Goal: Task Accomplishment & Management: Manage account settings

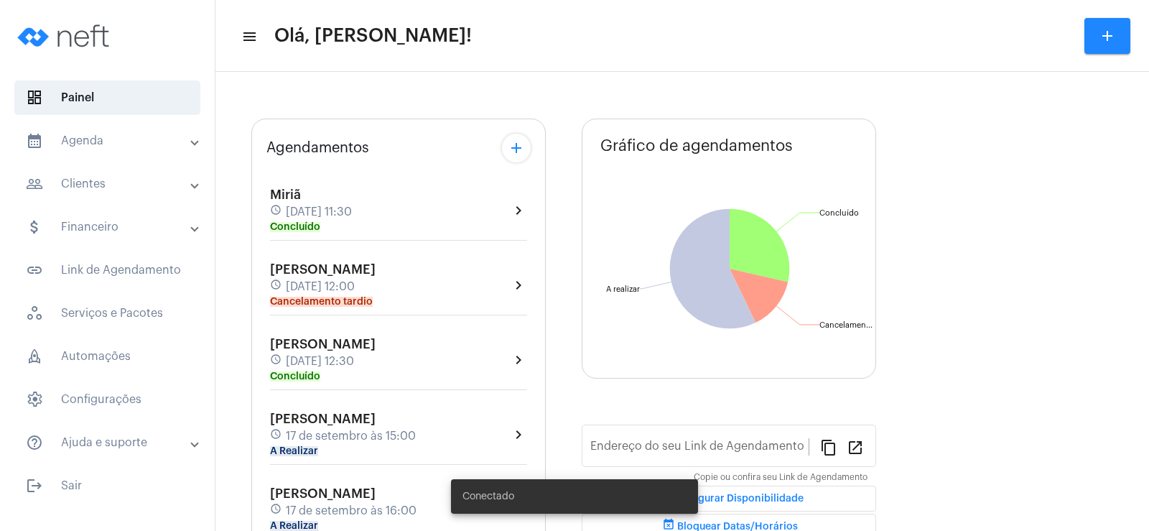
type input "[URL][DOMAIN_NAME]"
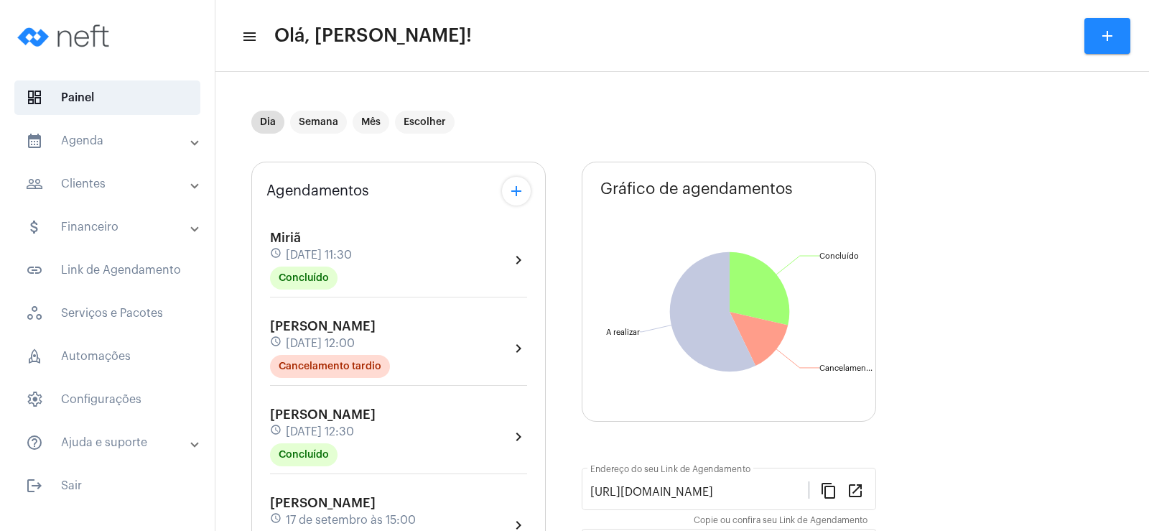
scroll to position [72, 0]
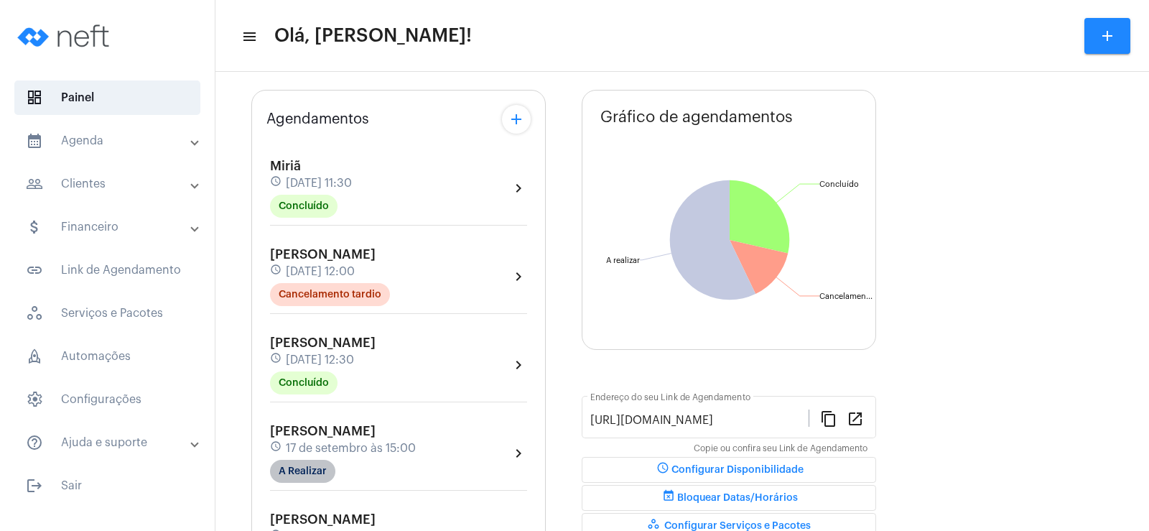
click at [309, 475] on mat-chip "A Realizar" at bounding box center [302, 471] width 65 height 23
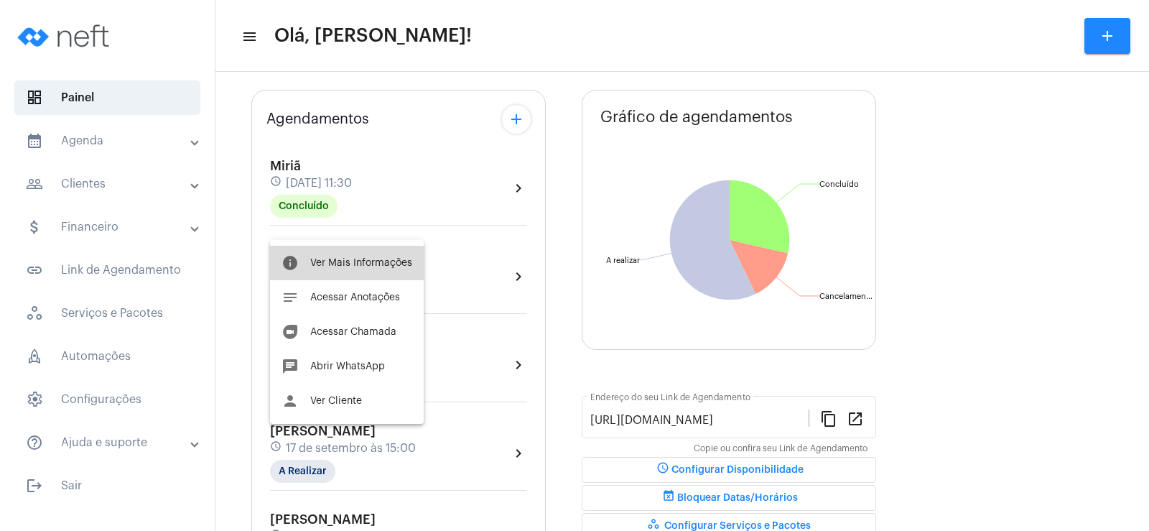
click at [364, 259] on span "Ver Mais Informações" at bounding box center [361, 263] width 102 height 10
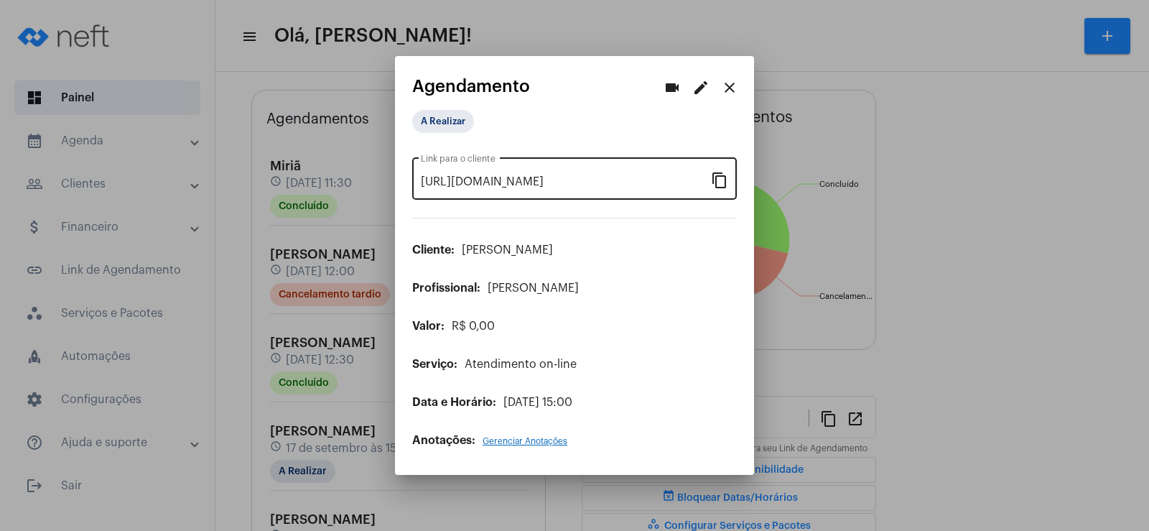
click at [725, 183] on mat-icon "content_copy" at bounding box center [719, 179] width 17 height 17
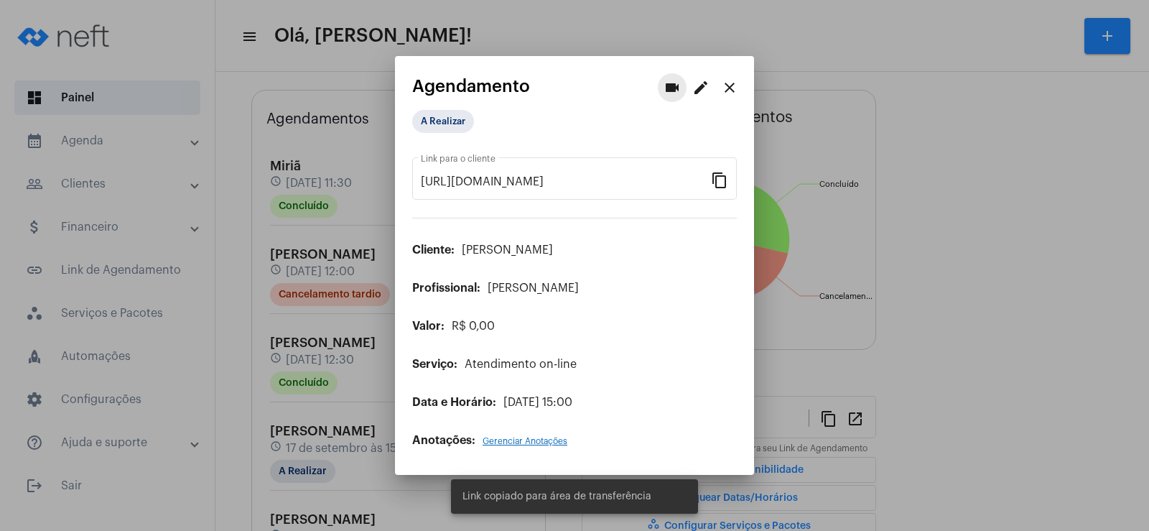
click at [672, 96] on mat-icon "videocam" at bounding box center [672, 87] width 17 height 17
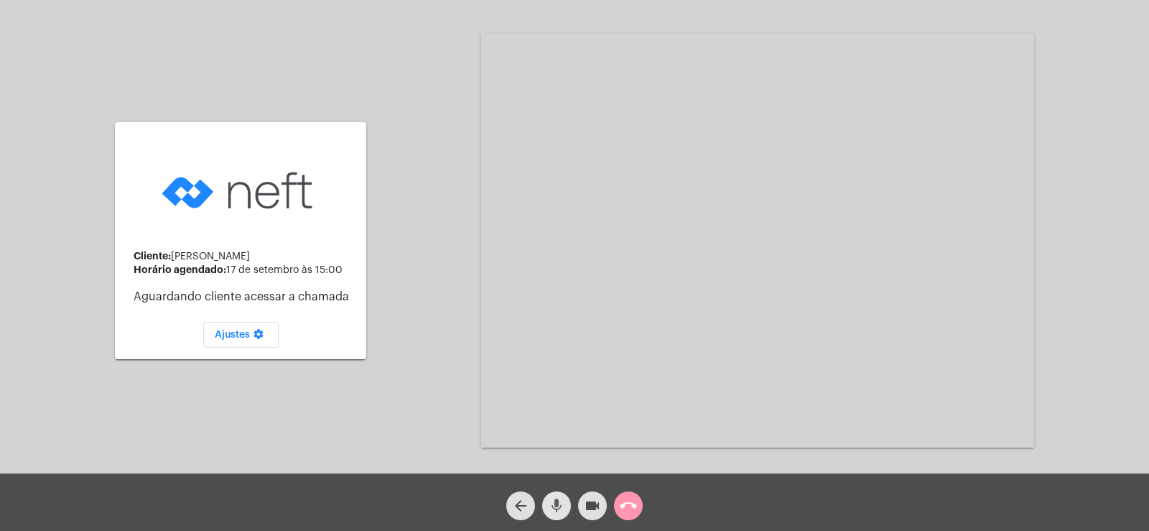
click at [561, 506] on mat-icon "mic" at bounding box center [556, 505] width 17 height 17
click at [590, 505] on mat-icon "videocam" at bounding box center [592, 505] width 17 height 17
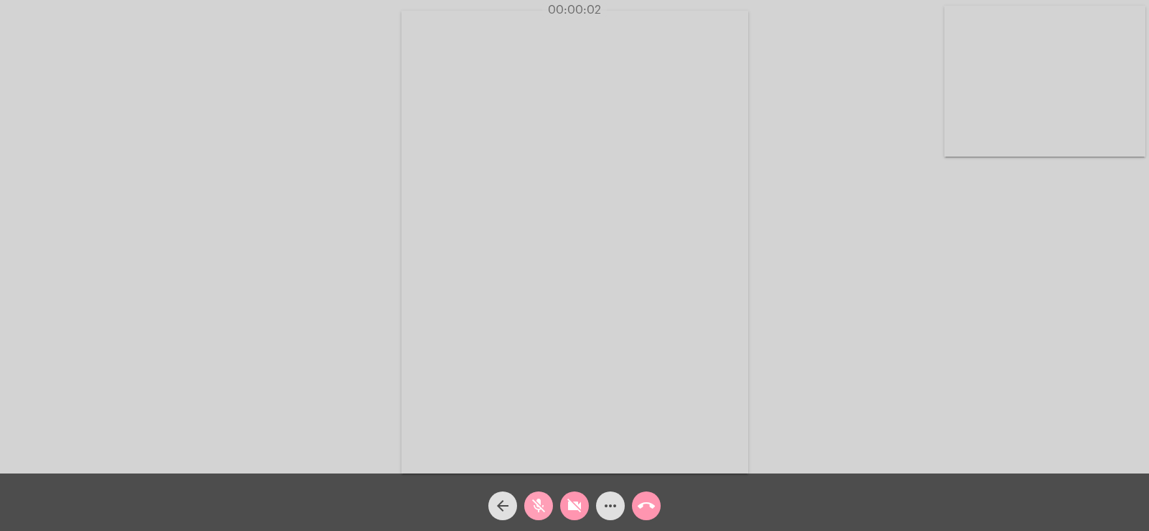
click at [532, 516] on span "mic_off" at bounding box center [538, 505] width 17 height 29
click at [566, 508] on mat-icon "videocam_off" at bounding box center [574, 505] width 17 height 17
click at [616, 508] on mat-icon "more_horiz" at bounding box center [610, 505] width 17 height 17
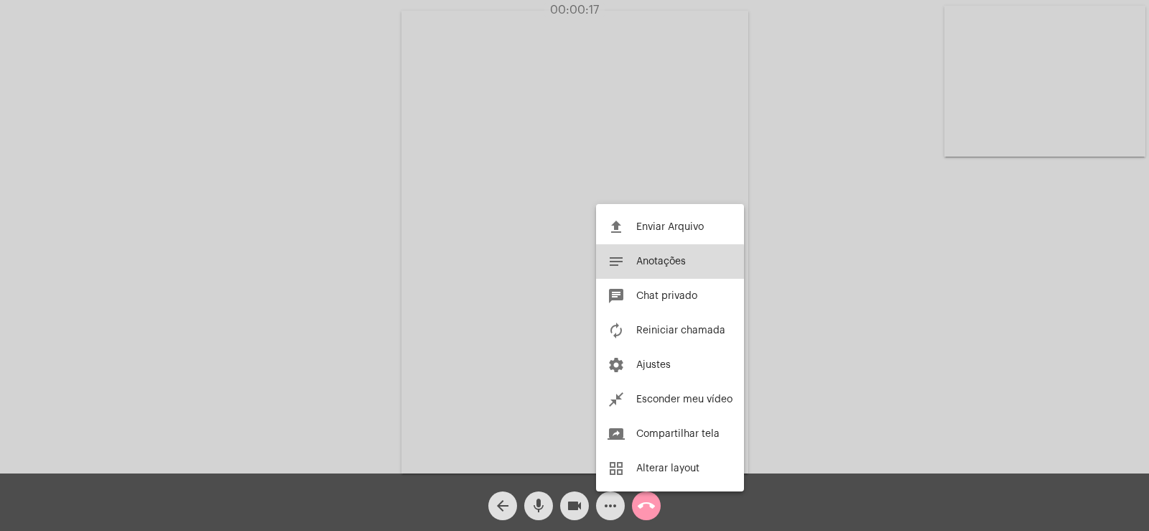
click at [638, 263] on span "Anotações" at bounding box center [661, 261] width 50 height 10
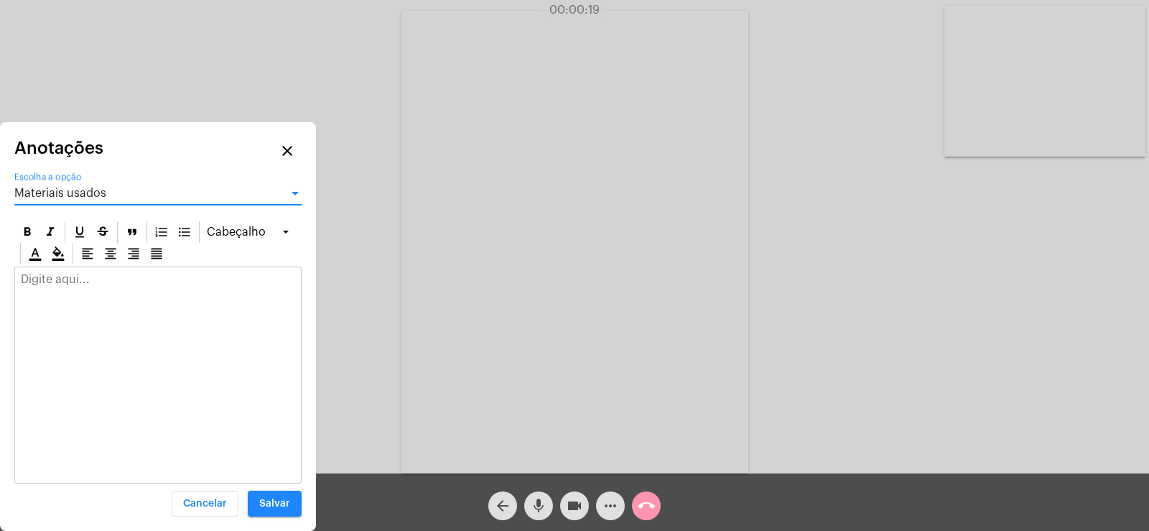
click at [105, 192] on div "Materiais usados" at bounding box center [151, 193] width 274 height 13
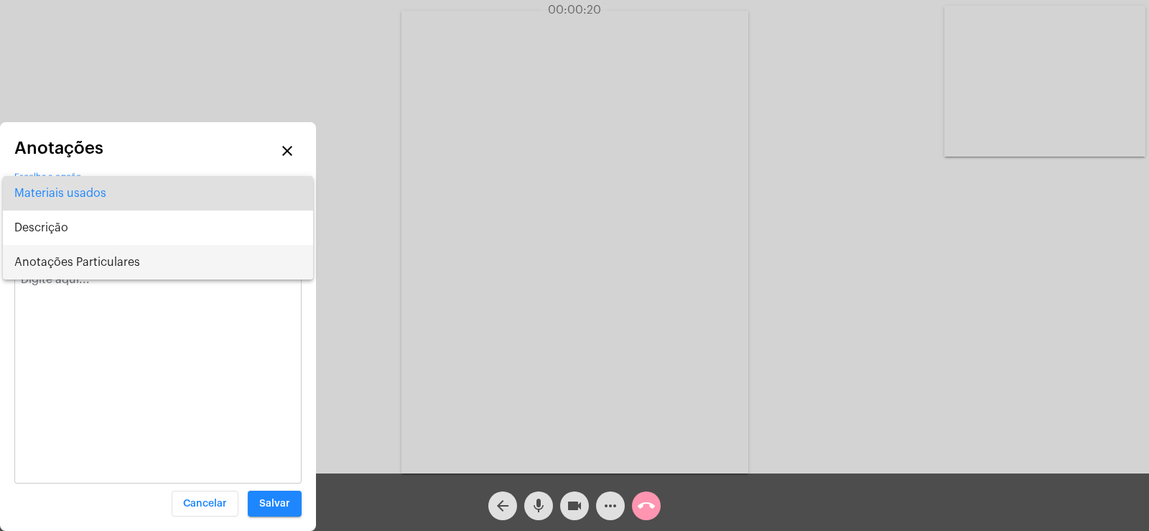
click at [75, 256] on span "Anotações Particulares" at bounding box center [157, 262] width 287 height 34
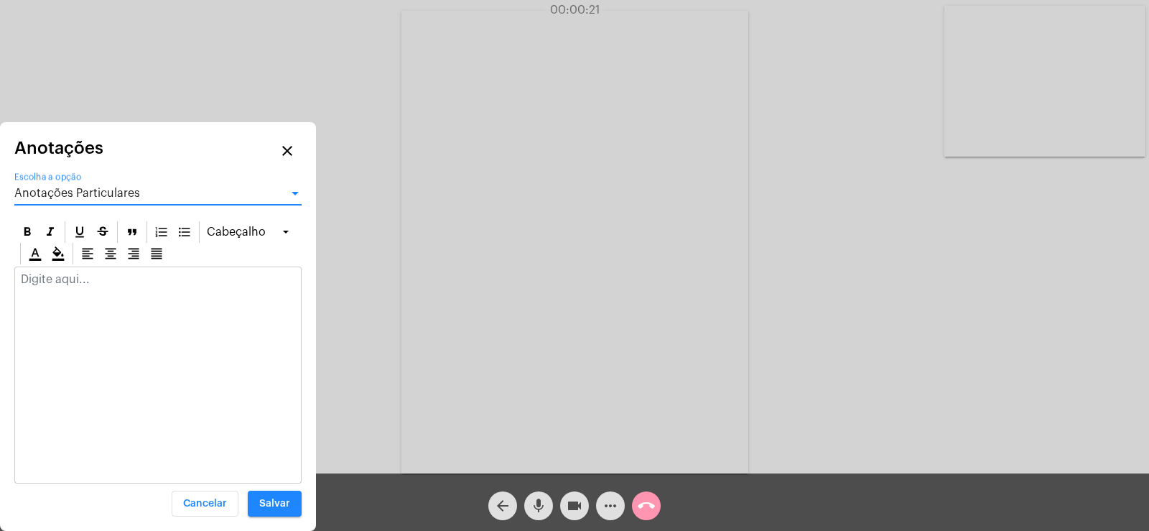
click at [62, 275] on p at bounding box center [158, 279] width 274 height 13
click at [94, 296] on div at bounding box center [158, 283] width 286 height 32
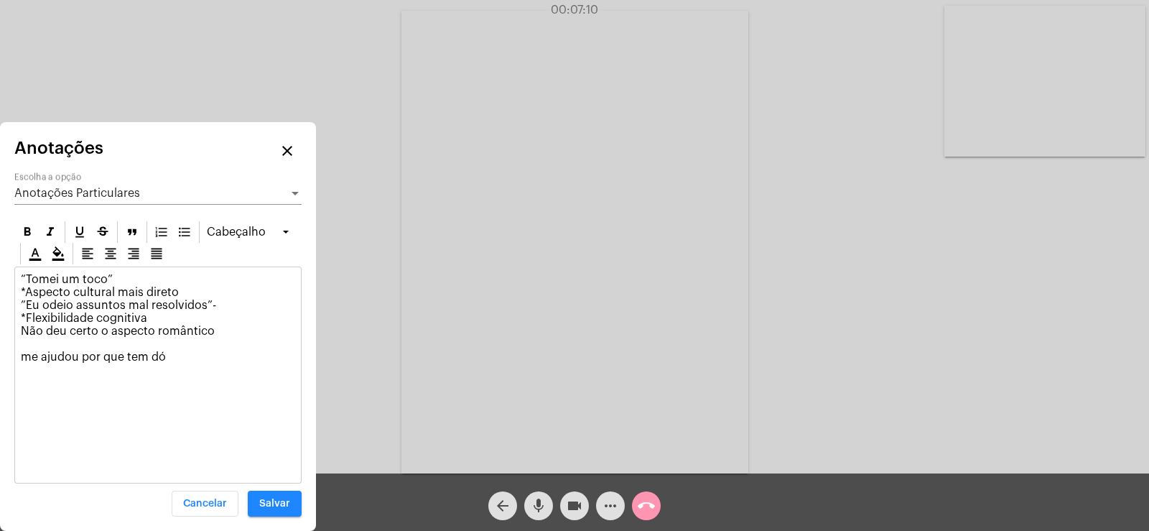
drag, startPoint x: 218, startPoint y: 331, endPoint x: 18, endPoint y: 326, distance: 199.7
click at [18, 326] on div "“Tomei um toco” *Aspecto cultural mais direto ”Eu odeio assuntos mal resolvidos…" at bounding box center [158, 321] width 286 height 109
click at [18, 274] on div "“Tomei um toco” *Aspecto cultural mais direto ”Eu odeio assuntos mal resolvidos…" at bounding box center [158, 321] width 286 height 109
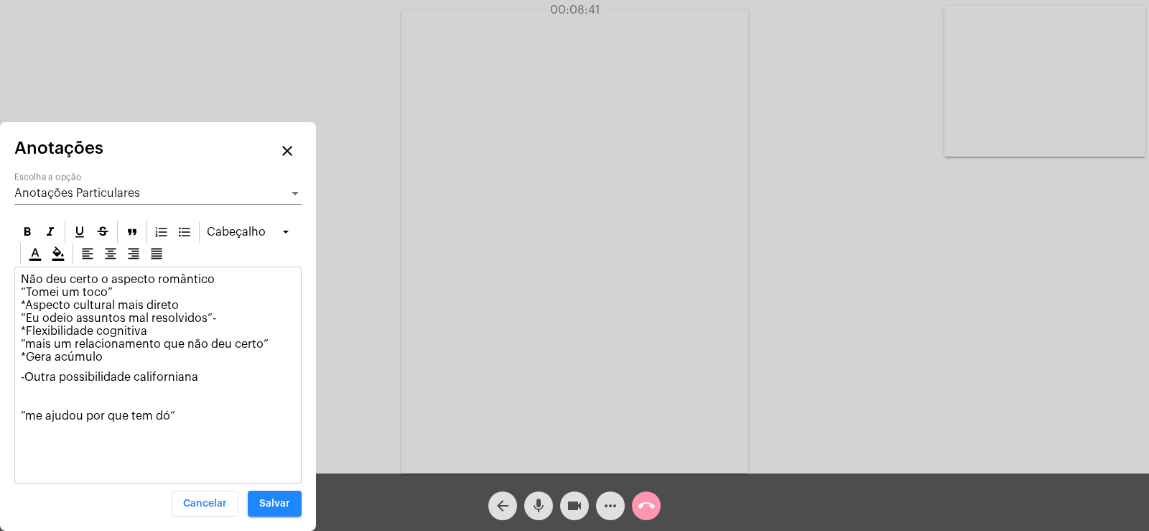
drag, startPoint x: 177, startPoint y: 409, endPoint x: 4, endPoint y: 414, distance: 173.9
click at [4, 414] on div "Anotações close Anotações Particulares Escolha a opção [GEOGRAPHIC_DATA] Não de…" at bounding box center [158, 326] width 316 height 409
click at [180, 304] on p "Não deu certo o aspecto romântico “[PERSON_NAME] um toco” *Aspecto cultural mai…" at bounding box center [158, 318] width 274 height 90
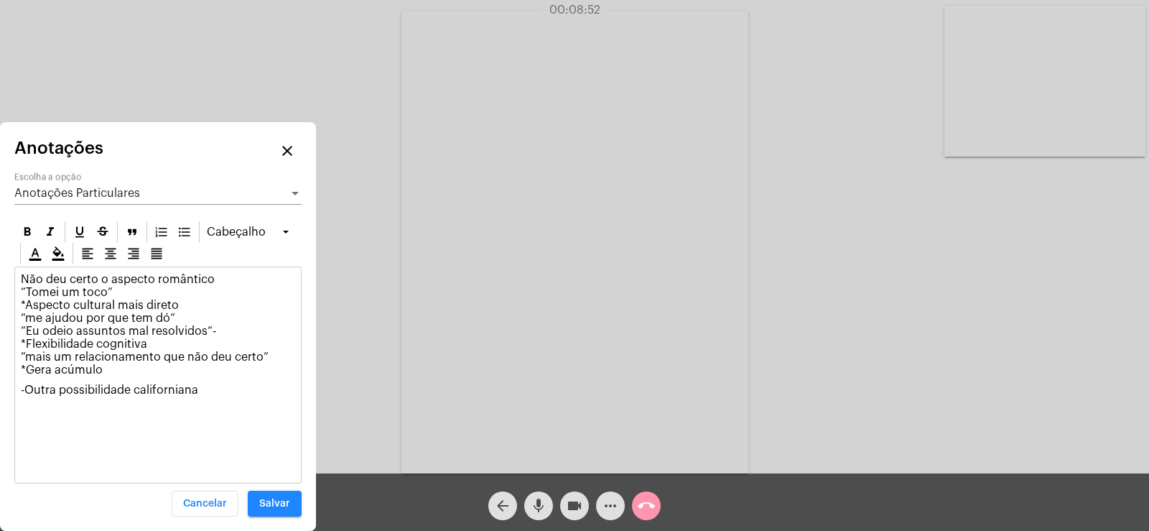
click at [214, 399] on p "-Outra possibilidade californiana" at bounding box center [158, 409] width 274 height 52
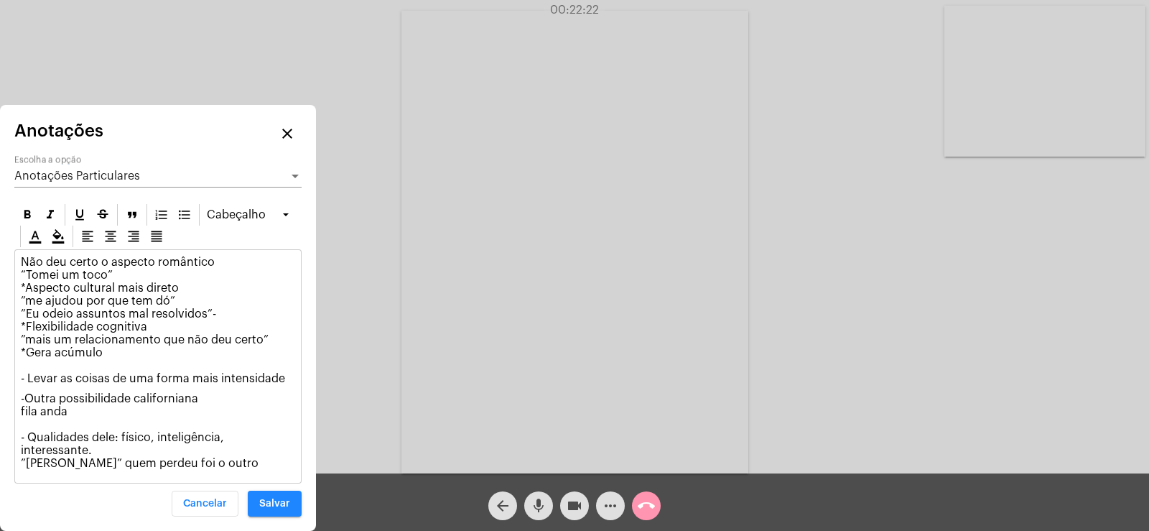
click at [54, 179] on div "Anotações Particulares Escolha a opção" at bounding box center [157, 171] width 287 height 32
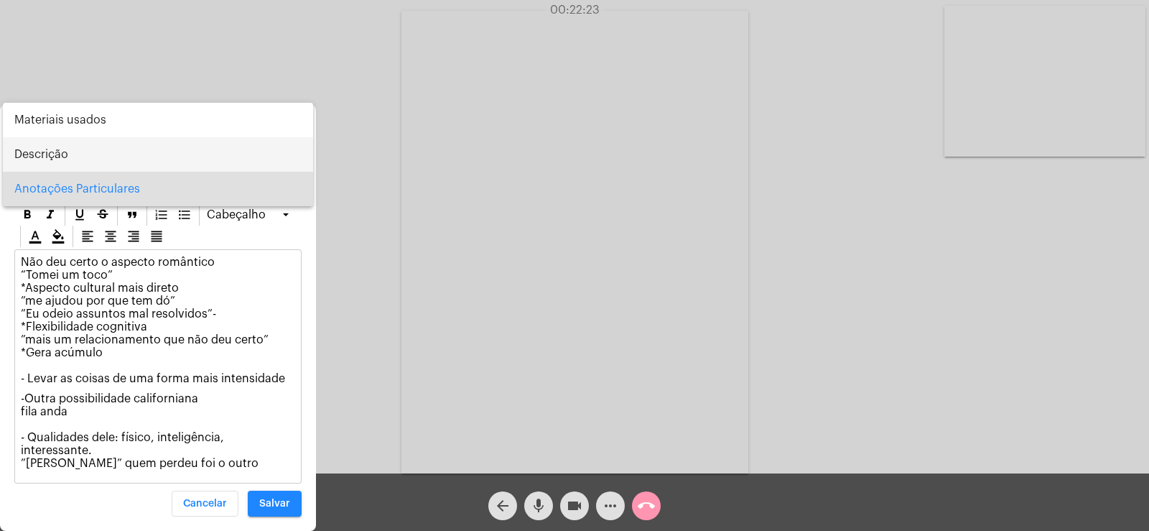
click at [55, 154] on span "Descrição" at bounding box center [157, 154] width 287 height 34
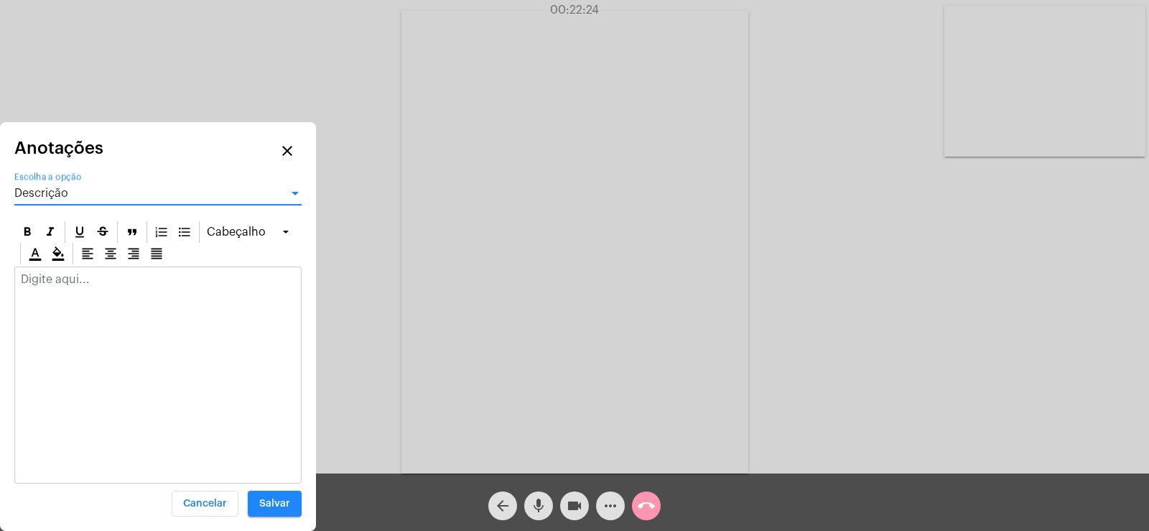
click at [88, 287] on div at bounding box center [158, 283] width 286 height 32
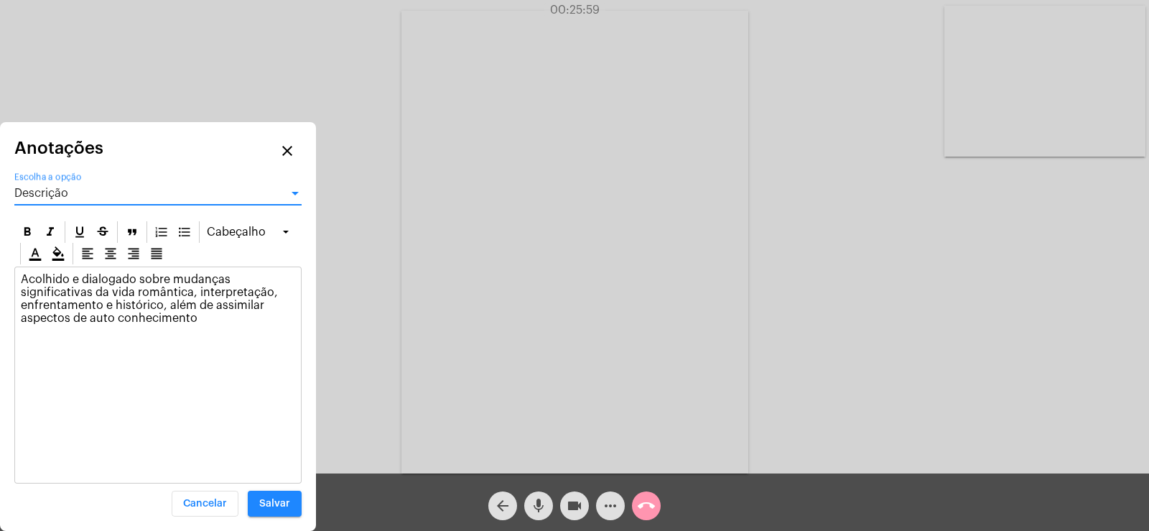
click at [75, 197] on div "Descrição" at bounding box center [151, 193] width 274 height 13
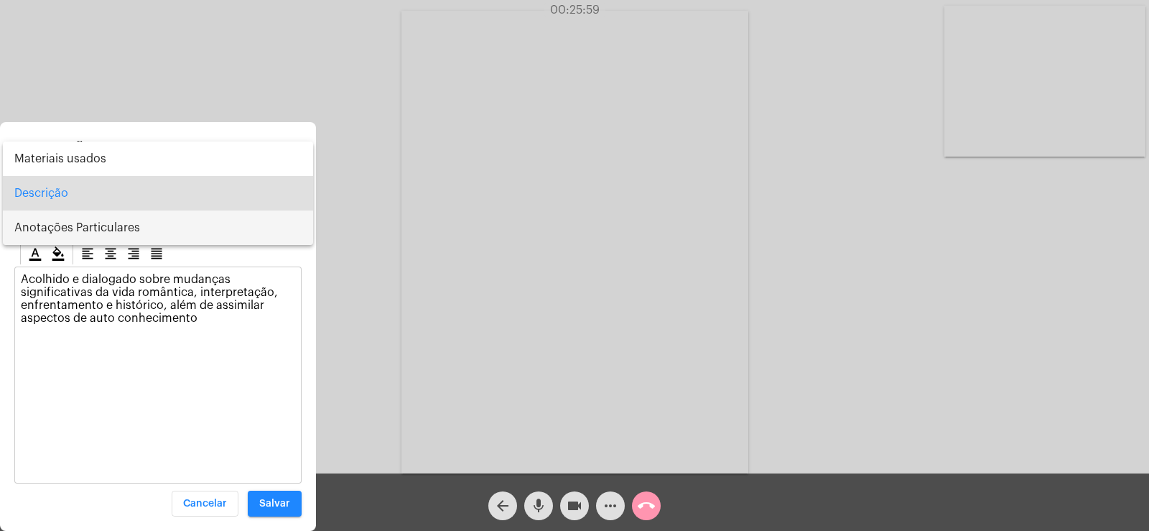
click at [80, 224] on span "Anotações Particulares" at bounding box center [157, 227] width 287 height 34
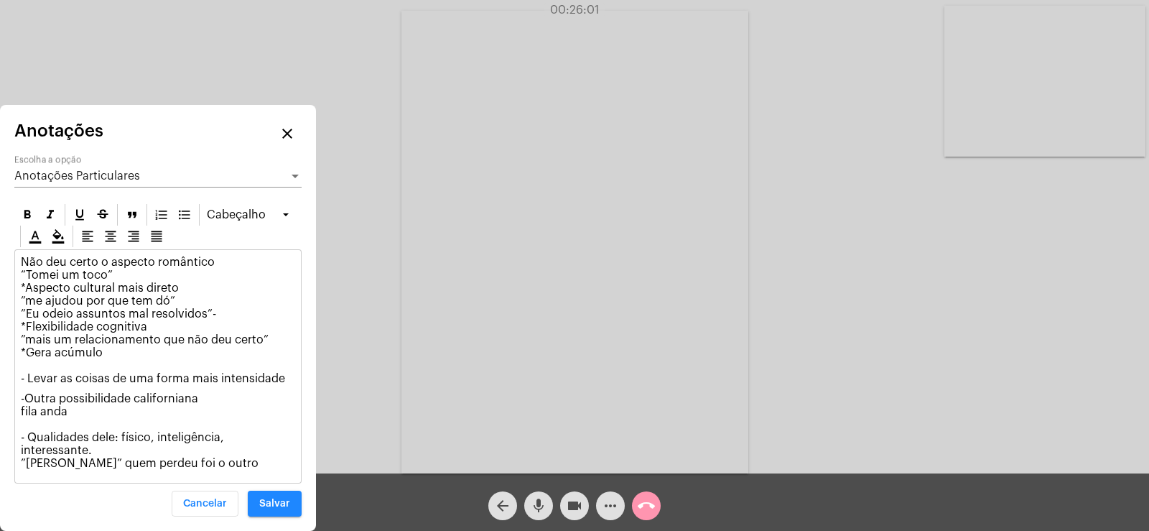
click at [213, 462] on p "-Outra possibilidade californiana fila anda - Qualidades dele: físico, inteligê…" at bounding box center [158, 431] width 274 height 78
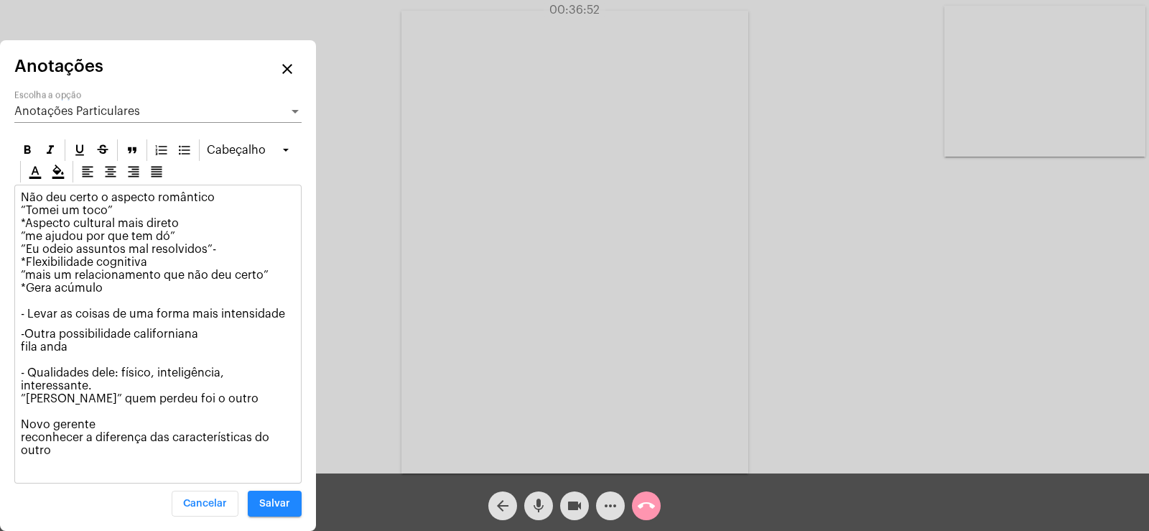
click at [169, 118] on div "Anotações Particulares" at bounding box center [151, 111] width 274 height 13
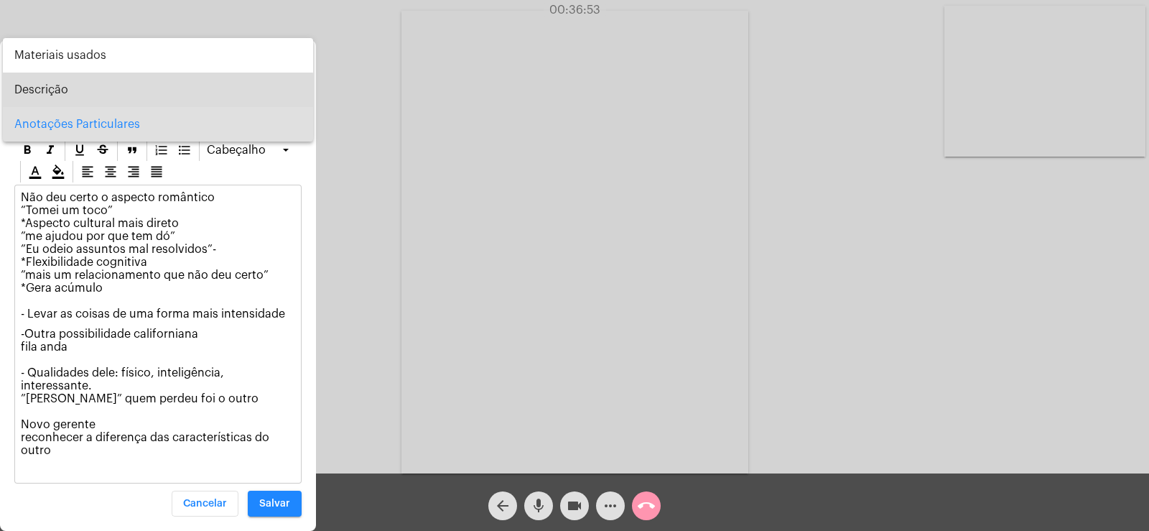
click at [131, 90] on span "Descrição" at bounding box center [157, 90] width 287 height 34
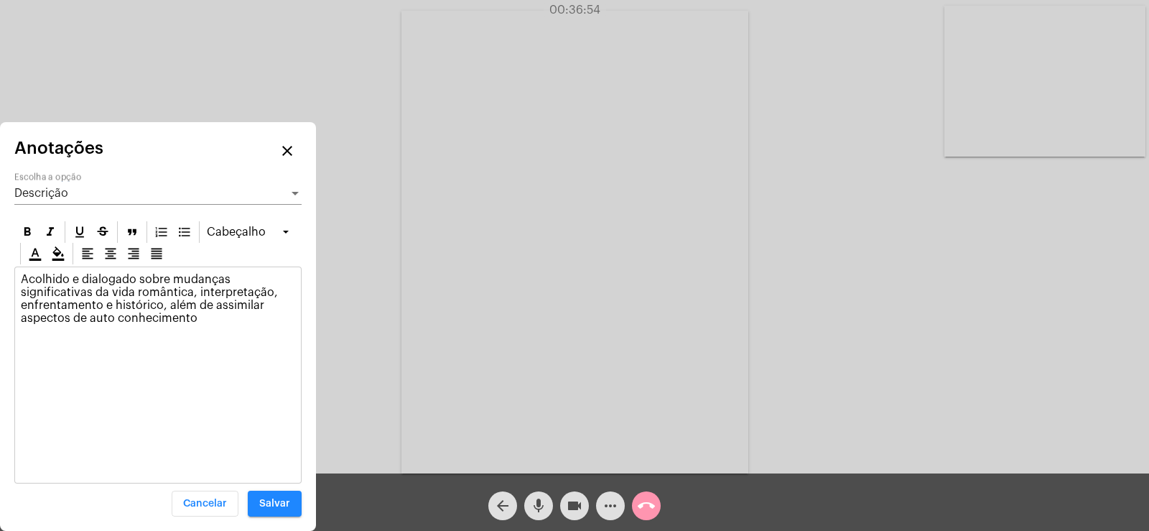
click at [225, 322] on p "Acolhido e dialogado sobre mudanças significativas da vida romântica, interpret…" at bounding box center [158, 299] width 274 height 52
click at [134, 191] on div "Descrição" at bounding box center [151, 193] width 274 height 13
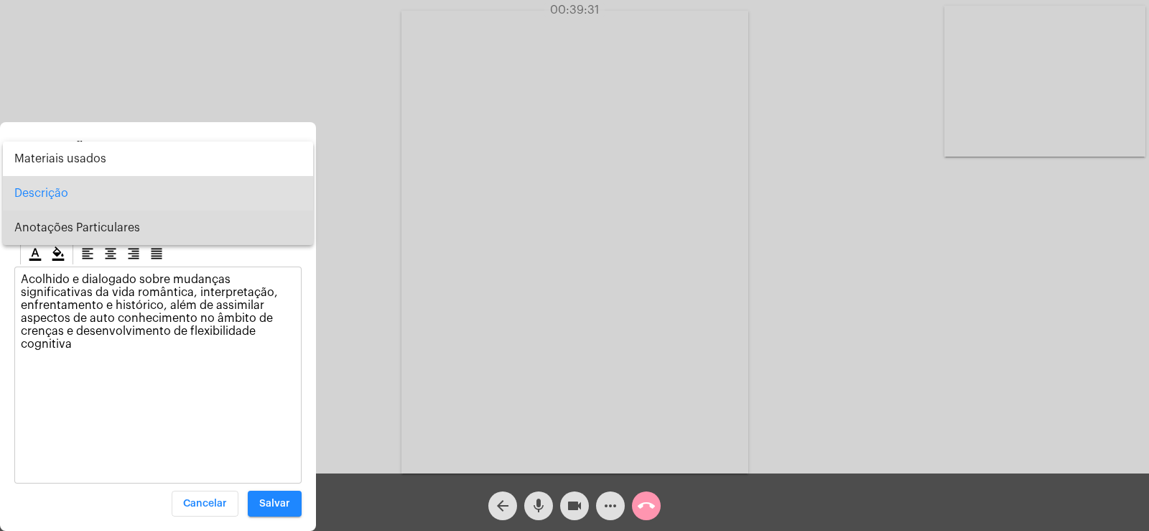
click at [114, 233] on span "Anotações Particulares" at bounding box center [157, 227] width 287 height 34
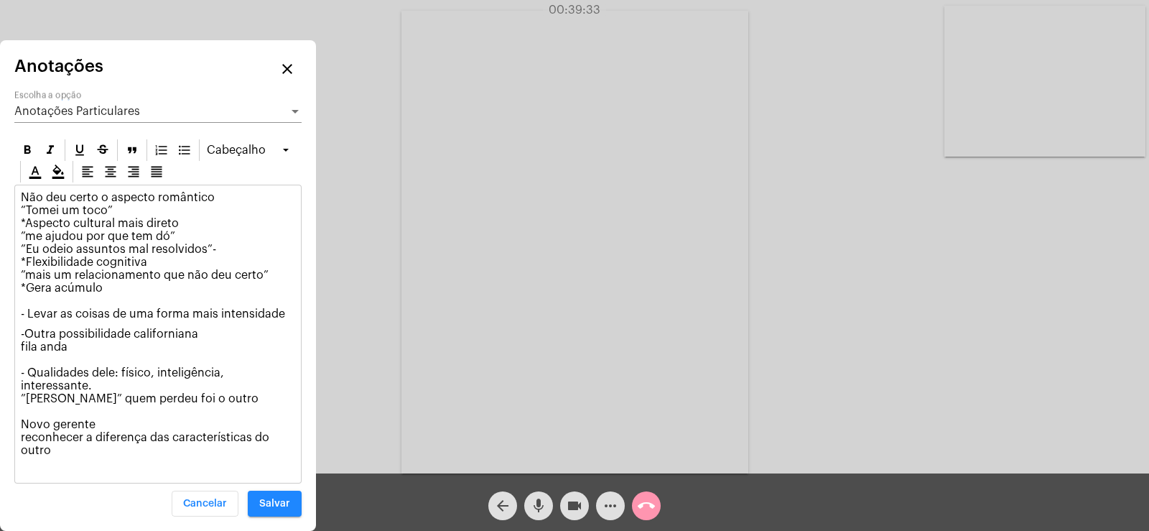
click at [60, 452] on p "-Outra possibilidade californiana fila anda - Qualidades dele: físico, inteligê…" at bounding box center [158, 398] width 274 height 142
click at [283, 501] on span "Salvar" at bounding box center [274, 503] width 31 height 10
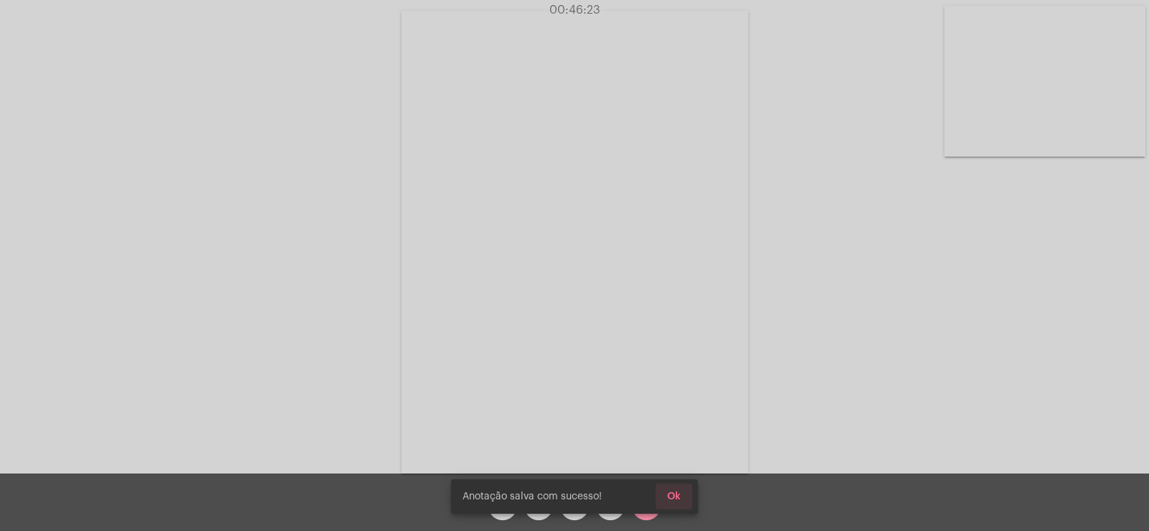
click at [673, 497] on span "Ok" at bounding box center [674, 496] width 14 height 10
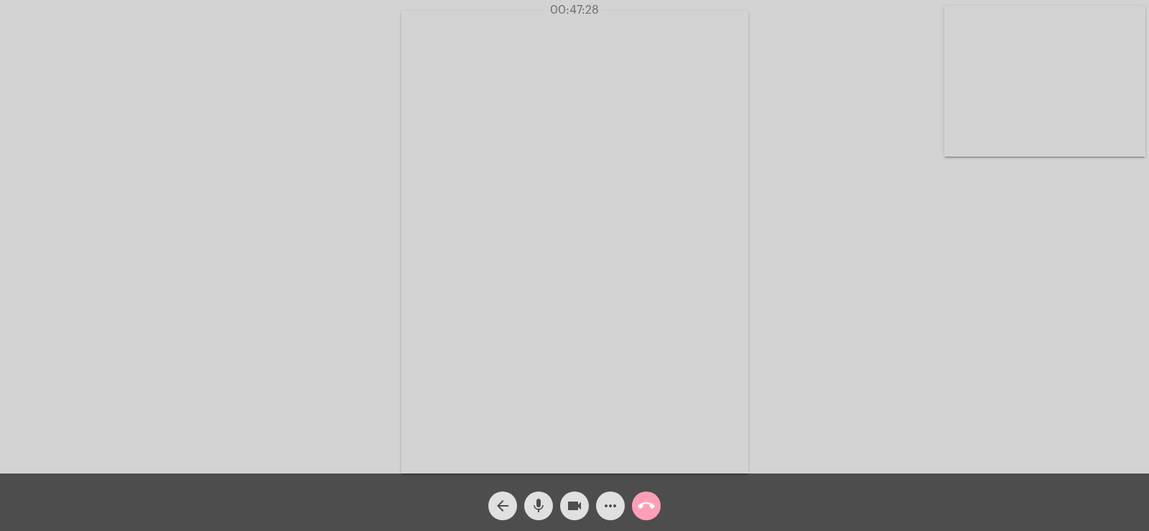
click at [648, 508] on mat-icon "call_end" at bounding box center [646, 505] width 17 height 17
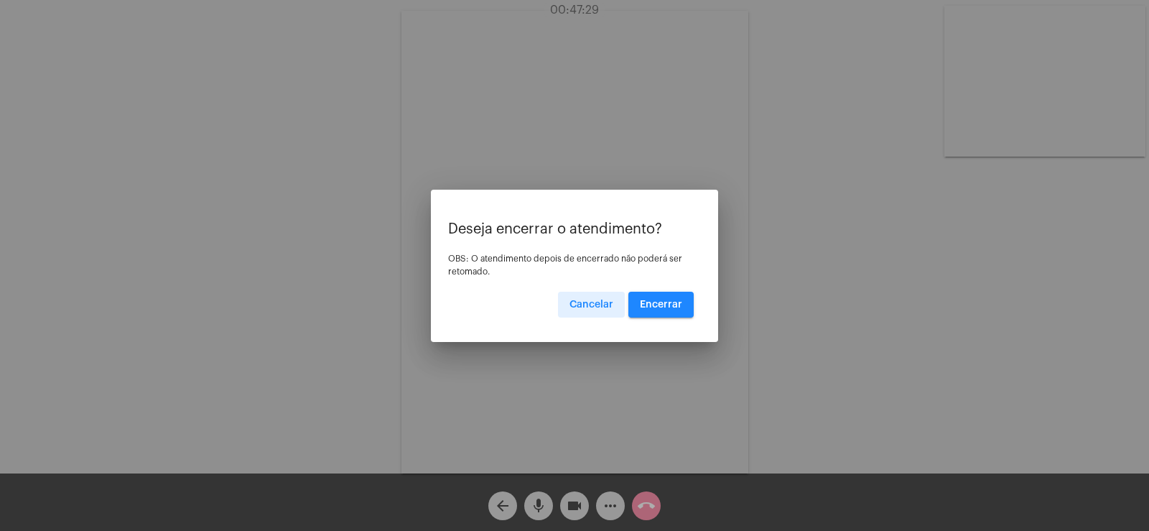
click at [666, 304] on span "Encerrar" at bounding box center [661, 304] width 42 height 10
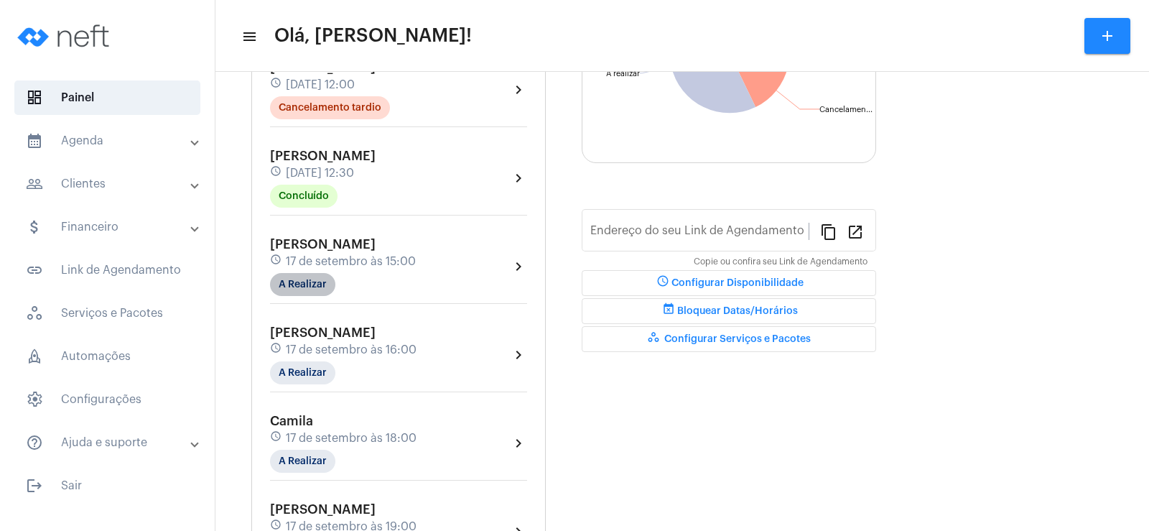
click at [306, 287] on mat-chip "A Realizar" at bounding box center [302, 284] width 65 height 23
type input "[URL][DOMAIN_NAME]"
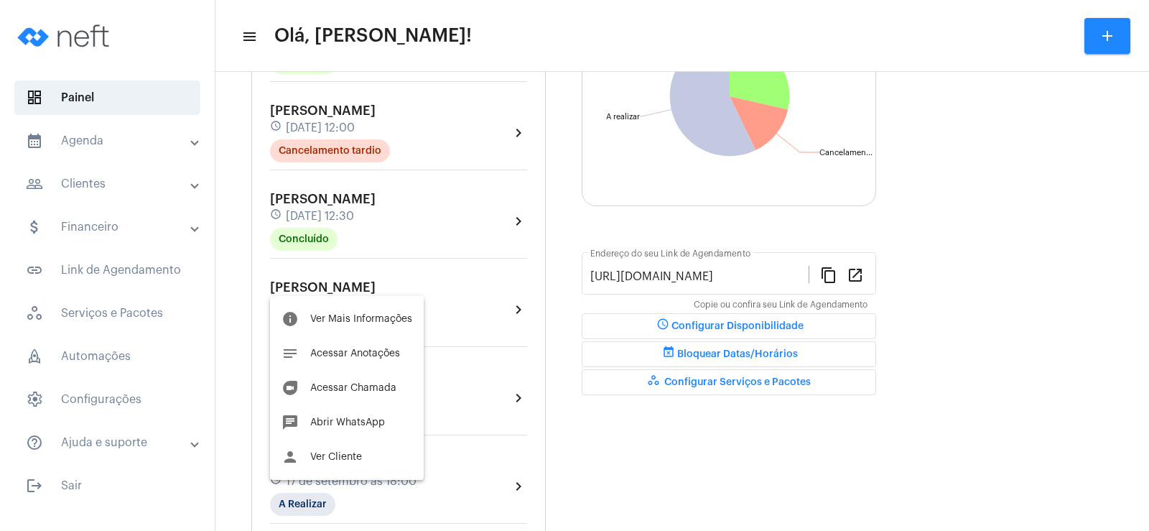
scroll to position [259, 0]
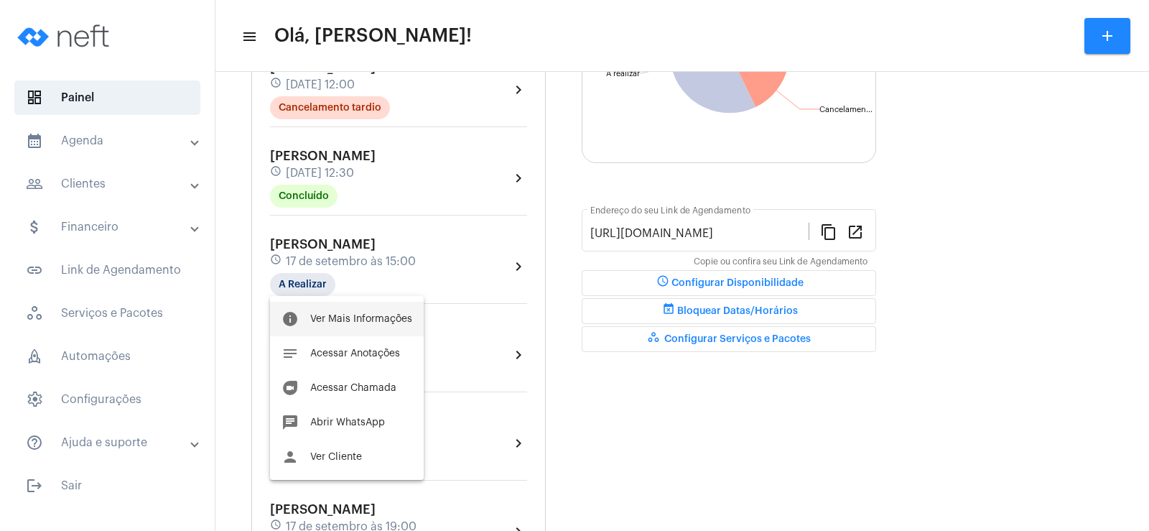
click at [362, 316] on span "Ver Mais Informações" at bounding box center [361, 319] width 102 height 10
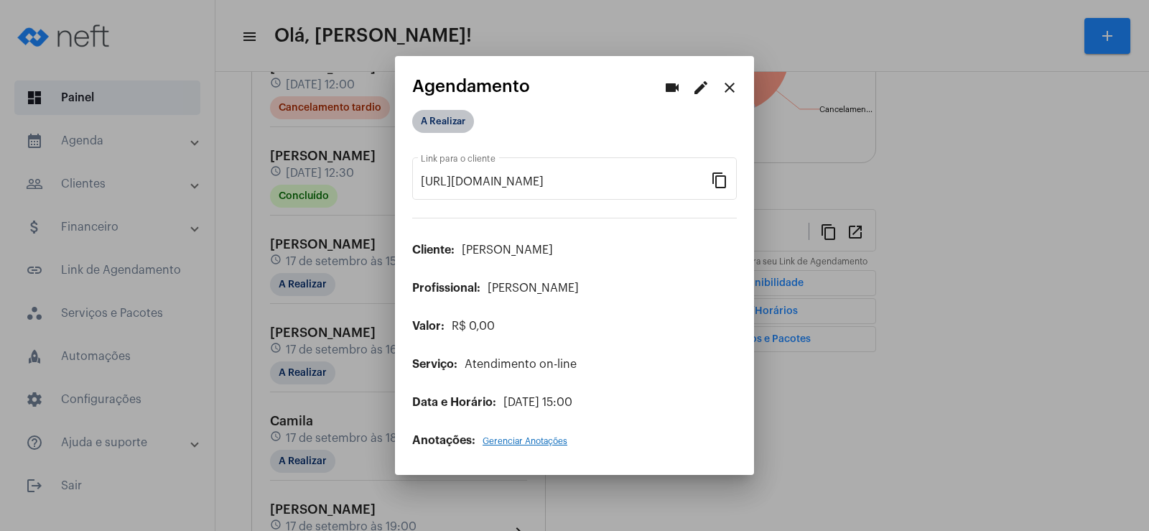
click at [432, 115] on mat-chip "A Realizar" at bounding box center [443, 121] width 62 height 23
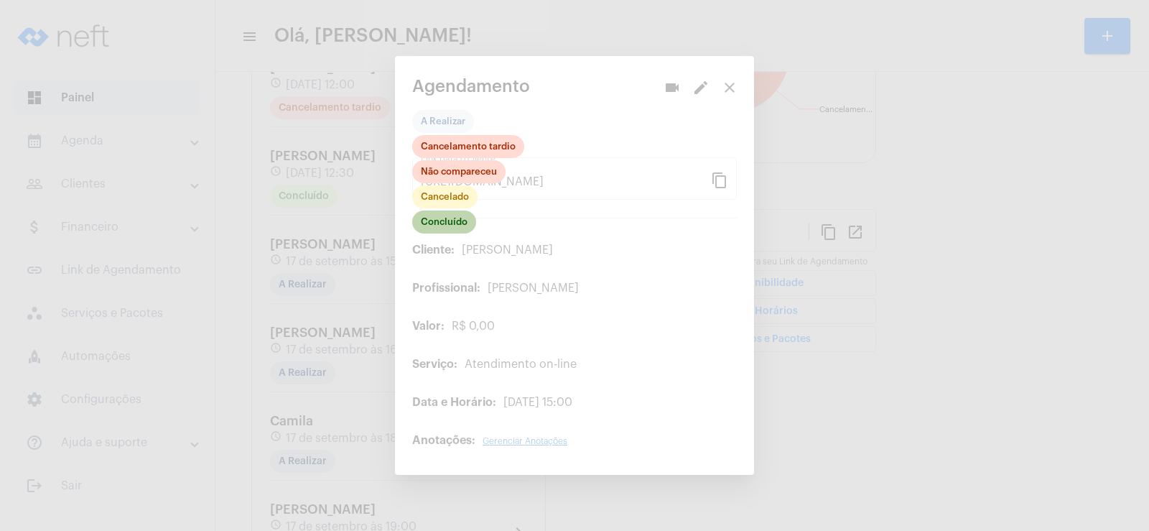
click at [457, 220] on mat-chip "Concluído" at bounding box center [444, 221] width 64 height 23
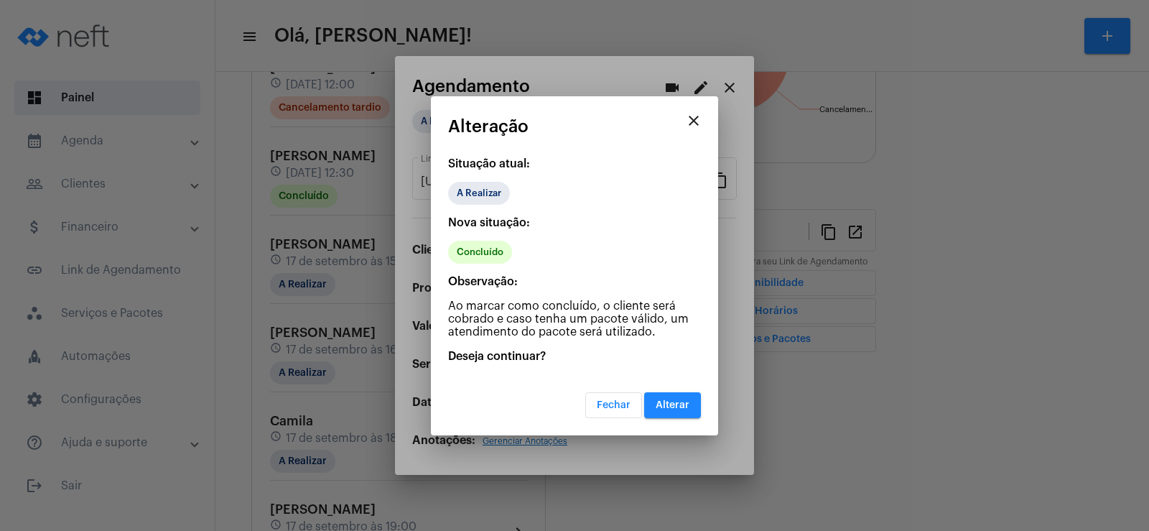
click at [679, 411] on button "Alterar" at bounding box center [672, 405] width 57 height 26
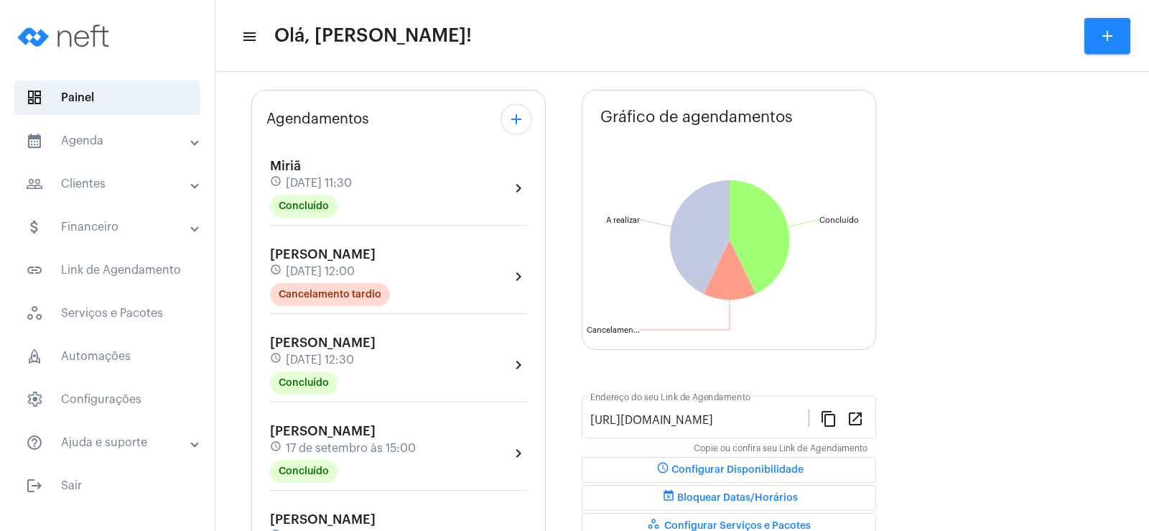
scroll to position [215, 0]
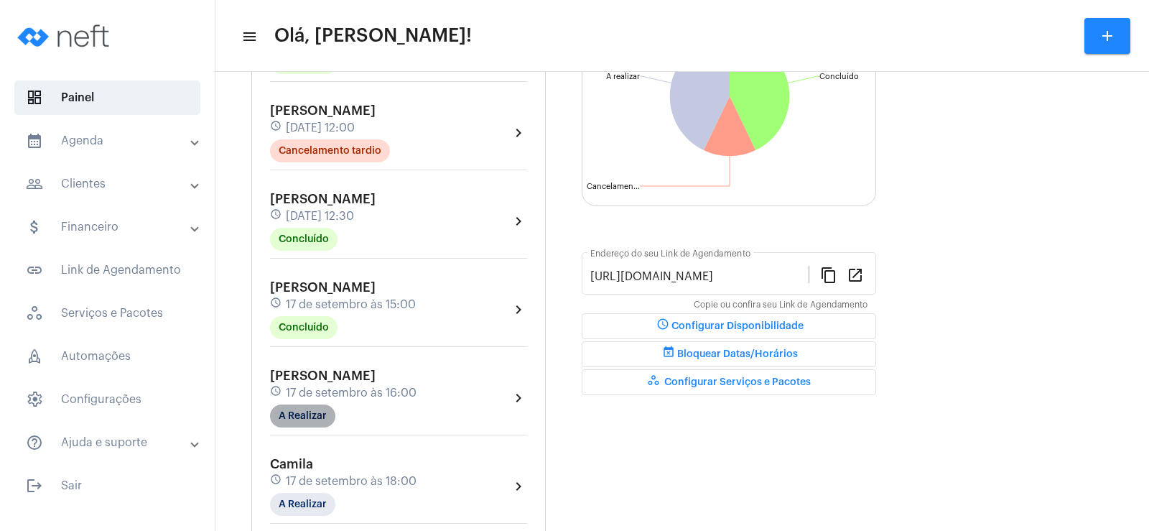
click at [308, 408] on mat-chip "A Realizar" at bounding box center [302, 415] width 65 height 23
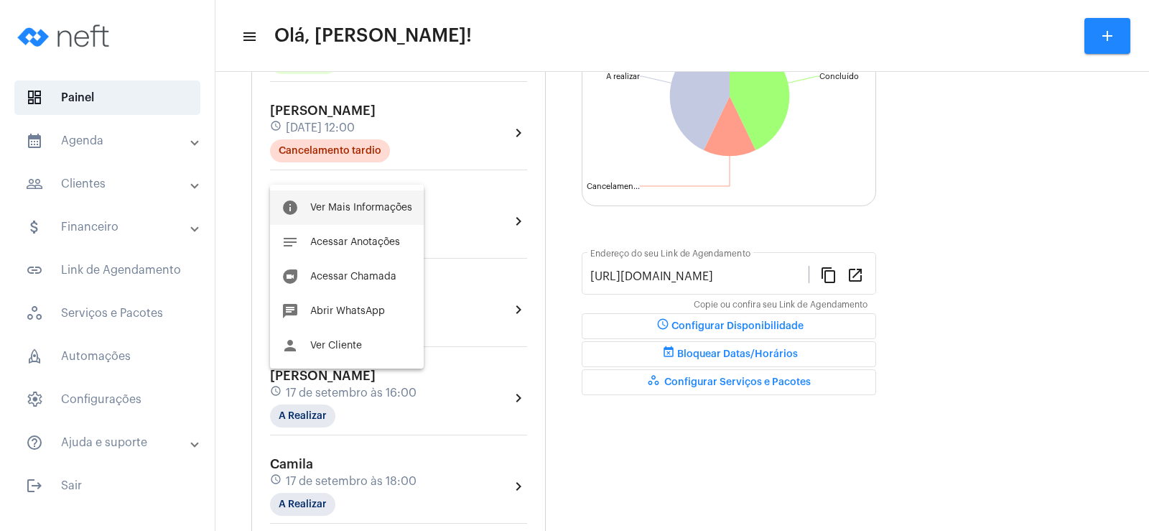
click at [368, 208] on span "Ver Mais Informações" at bounding box center [361, 208] width 102 height 10
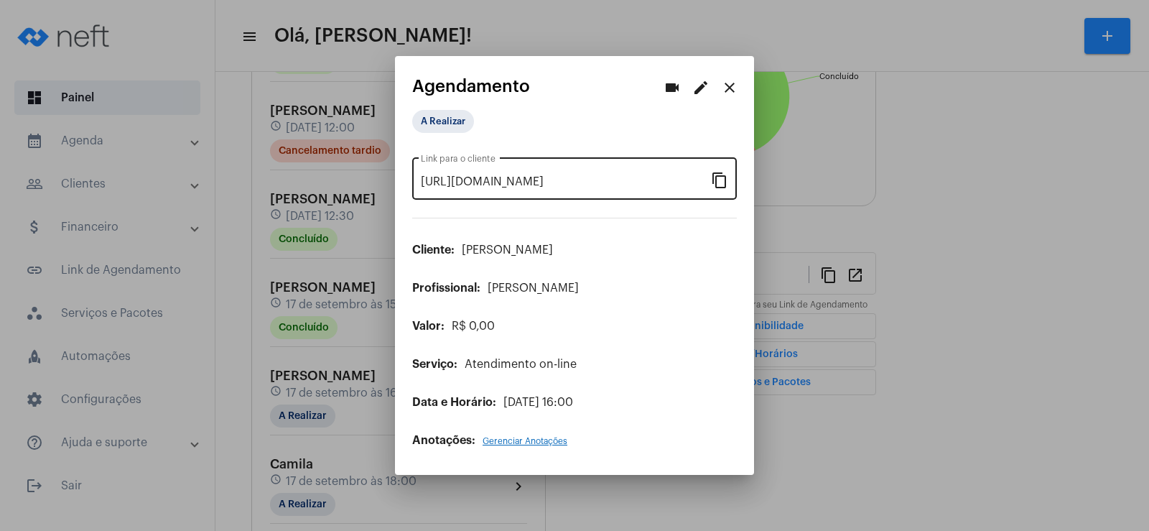
click at [720, 180] on mat-icon "content_copy" at bounding box center [719, 179] width 17 height 17
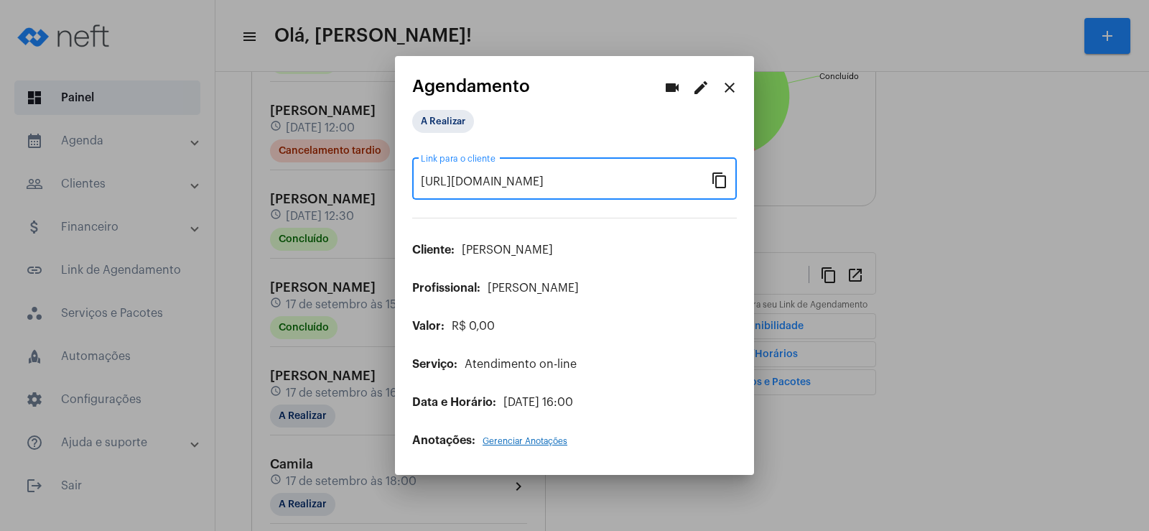
click at [667, 93] on mat-icon "videocam" at bounding box center [672, 87] width 17 height 17
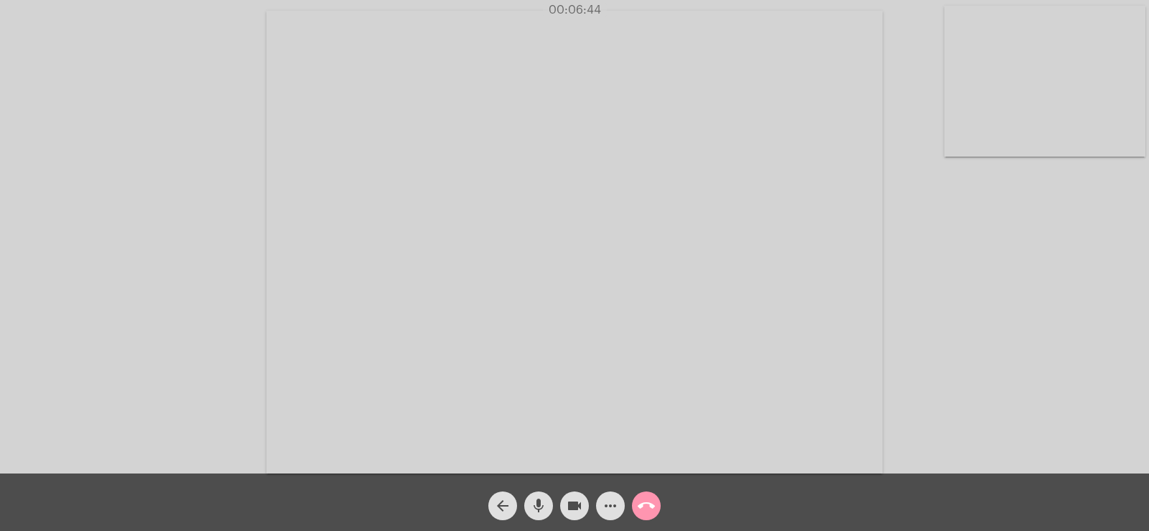
click at [613, 515] on span "more_horiz" at bounding box center [610, 505] width 17 height 29
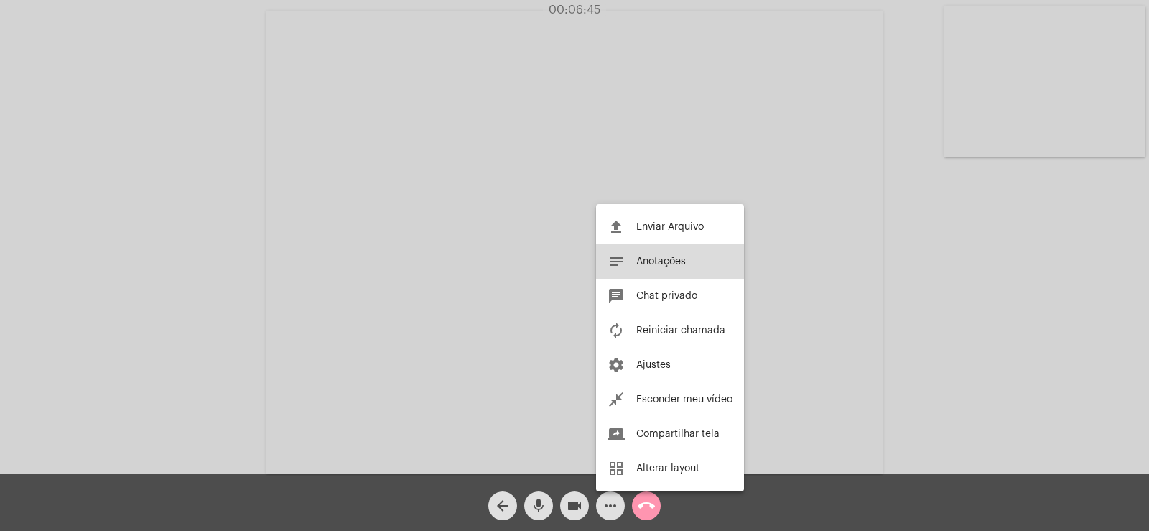
click at [648, 260] on span "Anotações" at bounding box center [661, 261] width 50 height 10
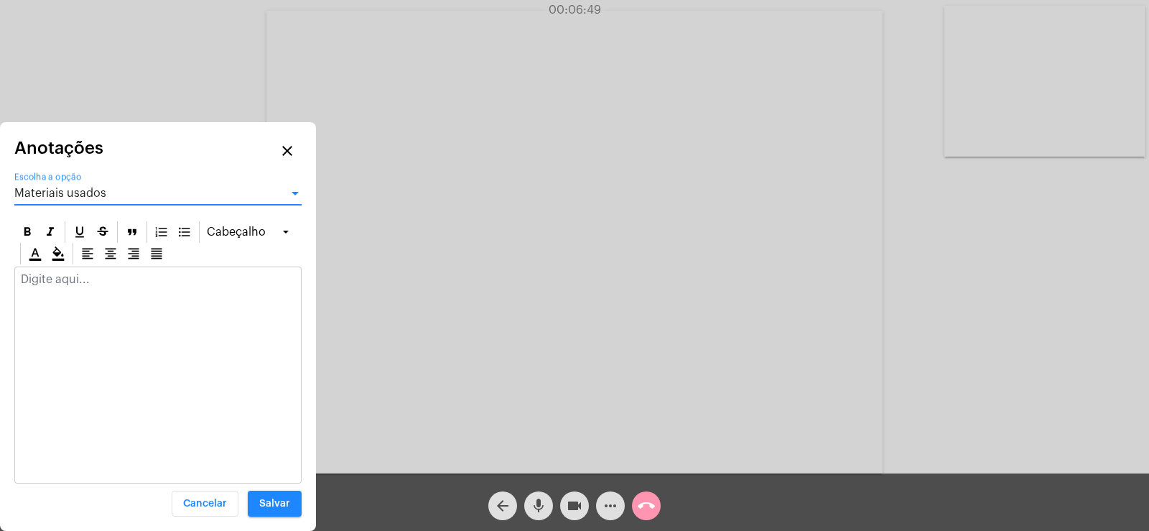
click at [107, 197] on div "Materiais usados" at bounding box center [151, 193] width 274 height 13
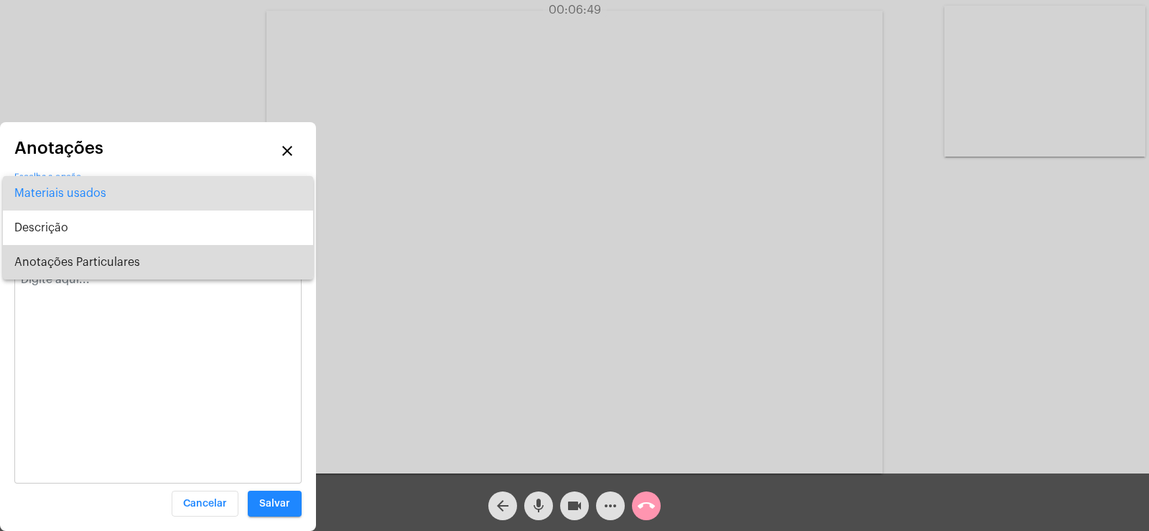
click at [103, 259] on span "Anotações Particulares" at bounding box center [157, 262] width 287 height 34
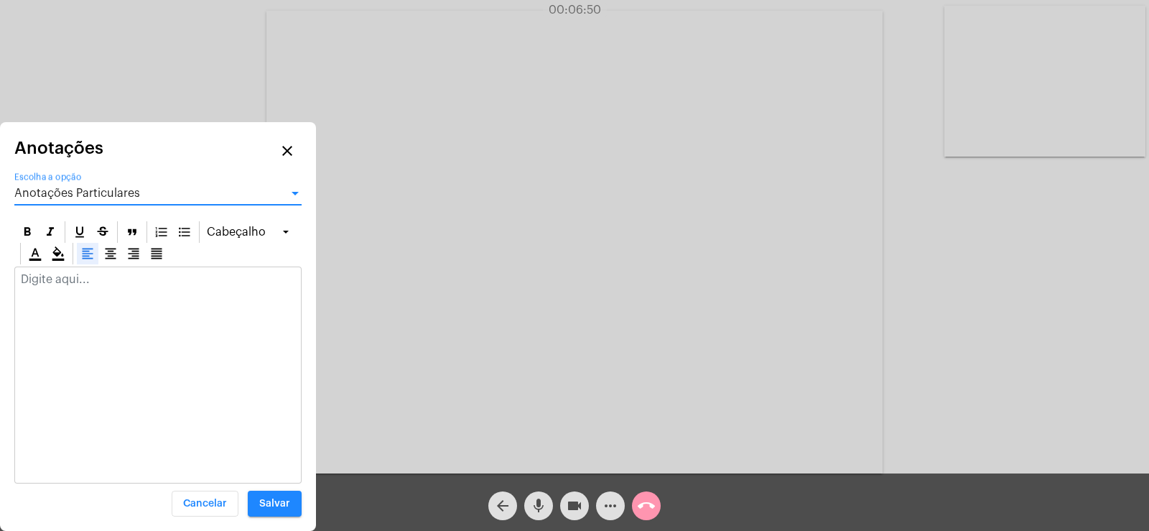
click at [77, 259] on div at bounding box center [88, 254] width 22 height 22
click at [64, 278] on p at bounding box center [158, 279] width 274 height 13
click at [78, 264] on div at bounding box center [88, 254] width 22 height 22
click at [67, 278] on p at bounding box center [158, 279] width 274 height 13
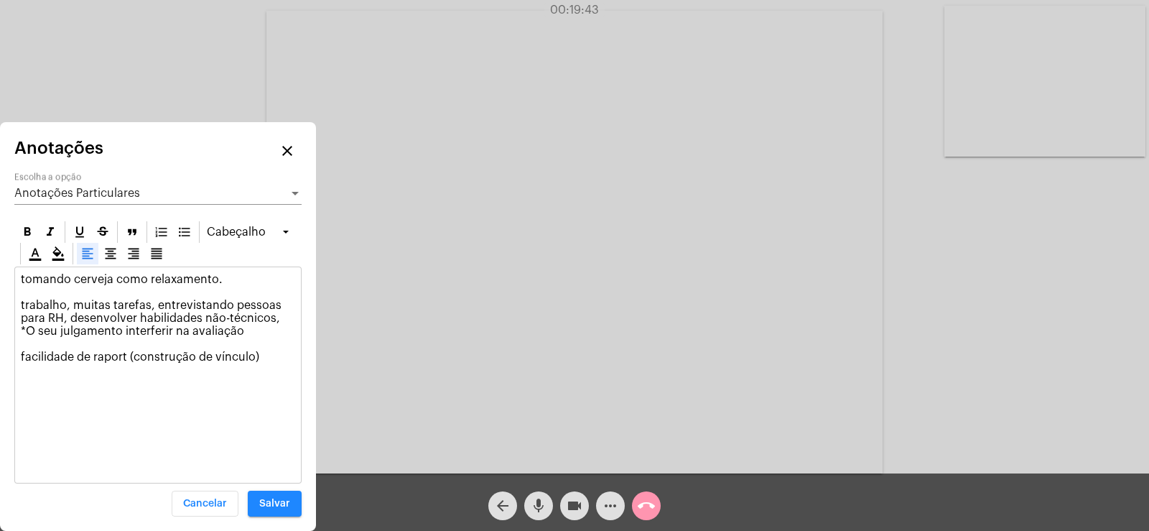
click at [112, 359] on p "tomando cerveja como relaxamento. trabalho, muitas tarefas, entrevistando pesso…" at bounding box center [158, 318] width 274 height 90
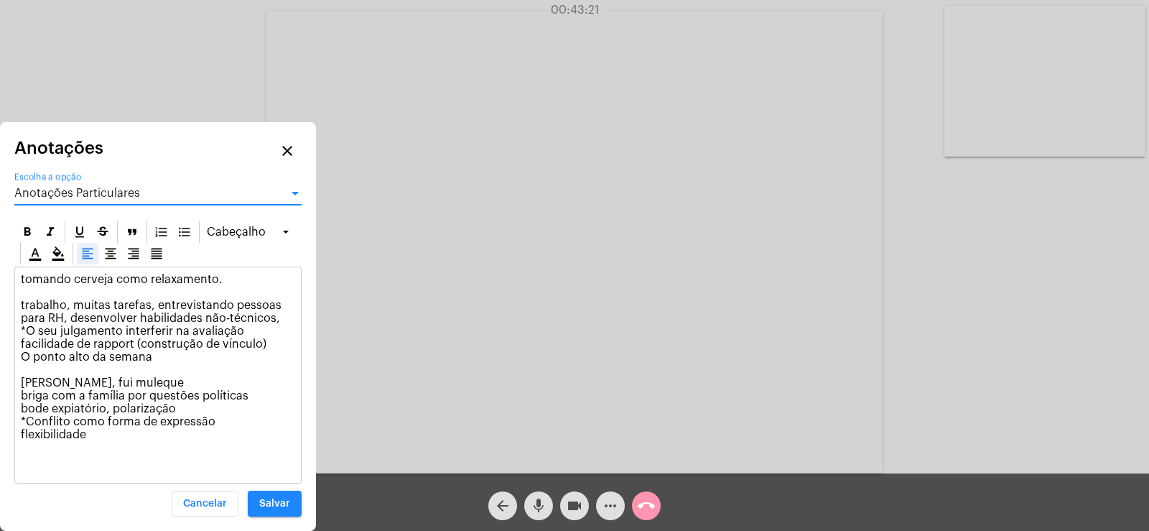
click at [118, 187] on span "Anotações Particulares" at bounding box center [77, 192] width 126 height 11
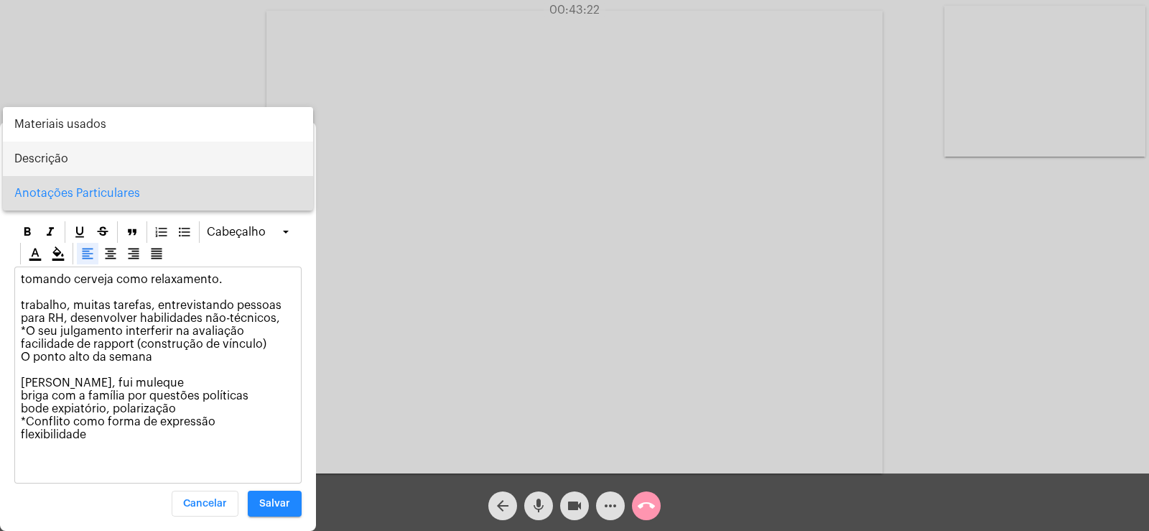
click at [62, 170] on span "Descrição" at bounding box center [157, 158] width 287 height 34
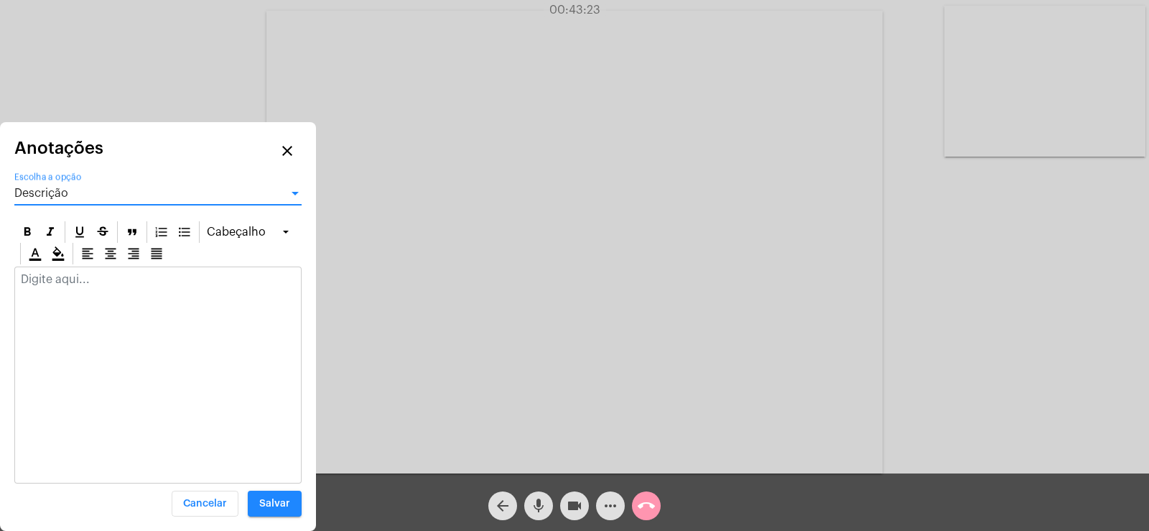
click at [69, 292] on div at bounding box center [158, 283] width 286 height 32
click at [56, 197] on span "Descrição" at bounding box center [41, 192] width 54 height 11
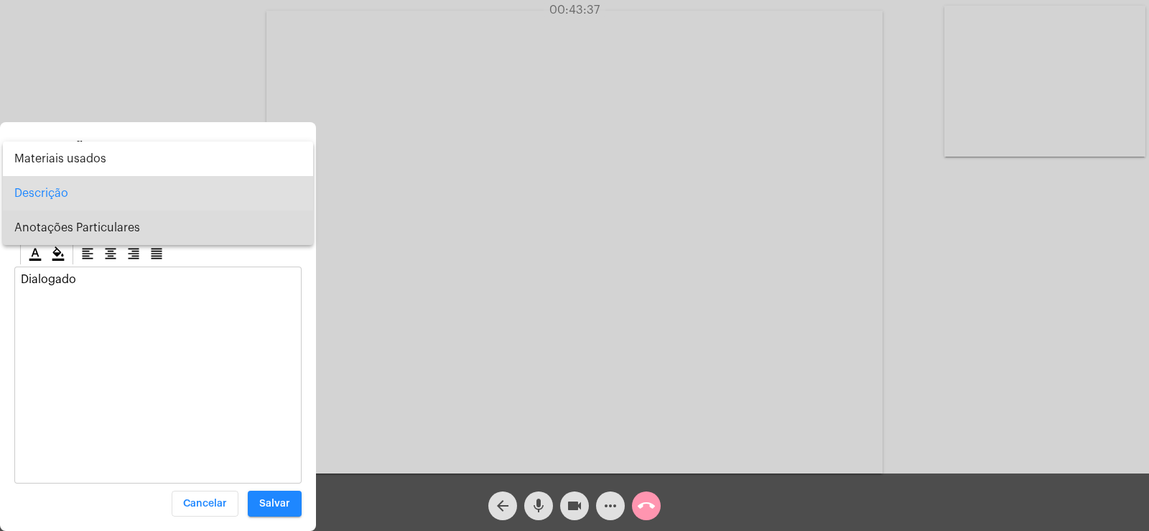
click at [71, 236] on span "Anotações Particulares" at bounding box center [157, 227] width 287 height 34
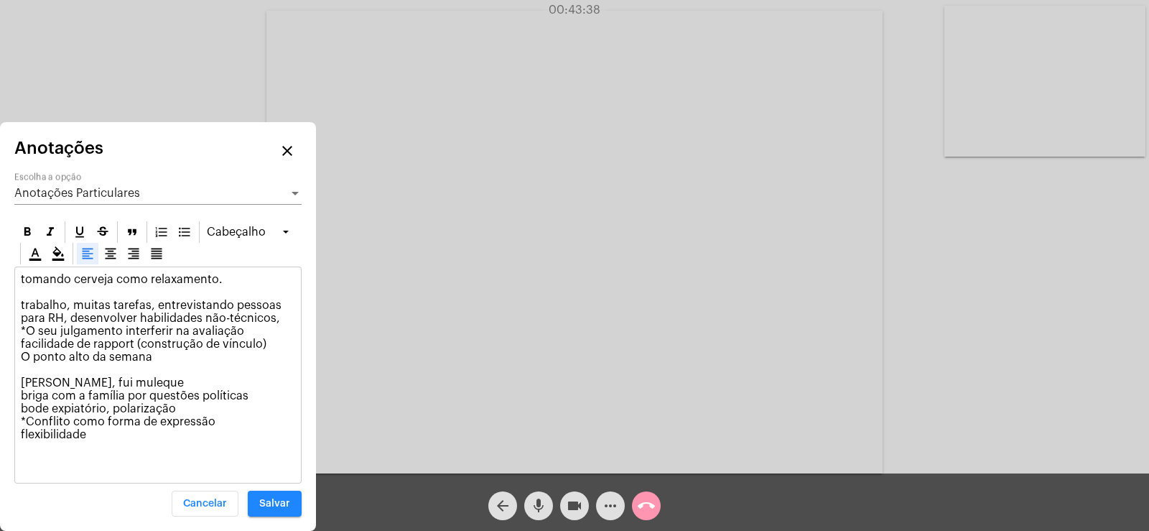
click at [130, 429] on p "tomando cerveja como relaxamento. trabalho, muitas tarefas, entrevistando pesso…" at bounding box center [158, 357] width 274 height 168
click at [74, 187] on div "Anotações Particulares" at bounding box center [151, 193] width 274 height 13
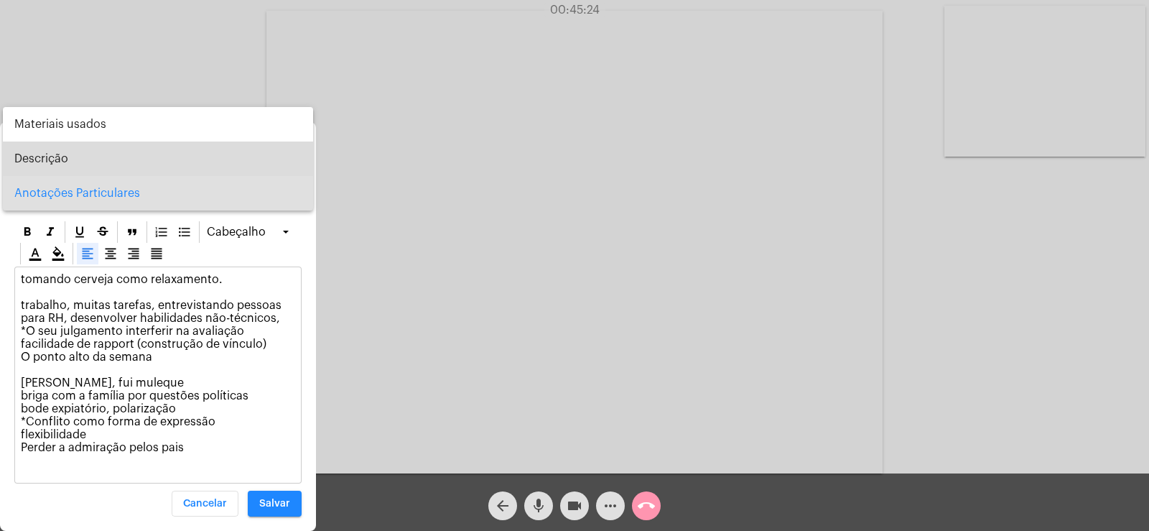
click at [62, 159] on span "Descrição" at bounding box center [157, 158] width 287 height 34
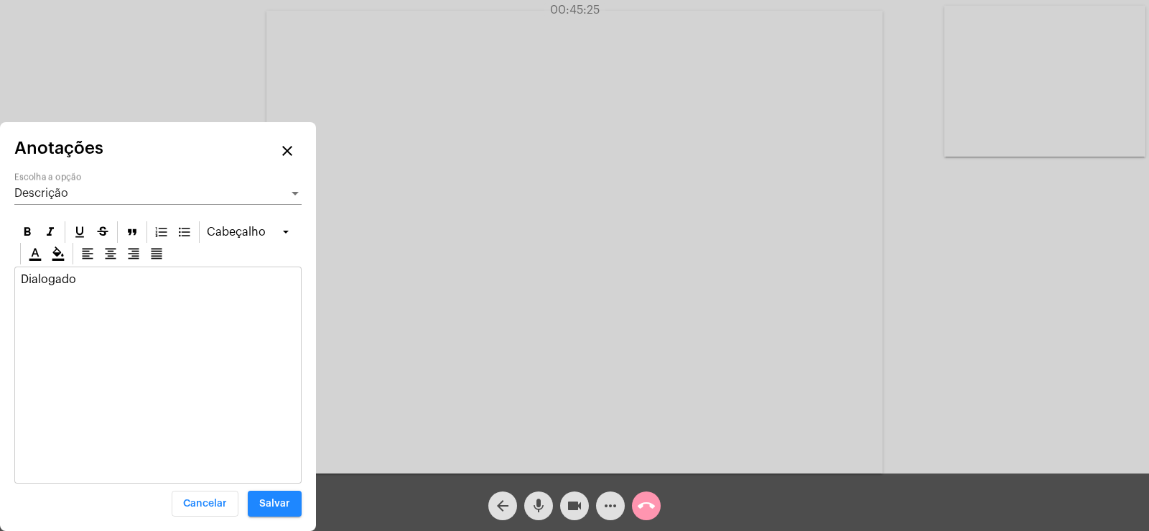
click at [88, 288] on div "Dialogado" at bounding box center [158, 283] width 286 height 32
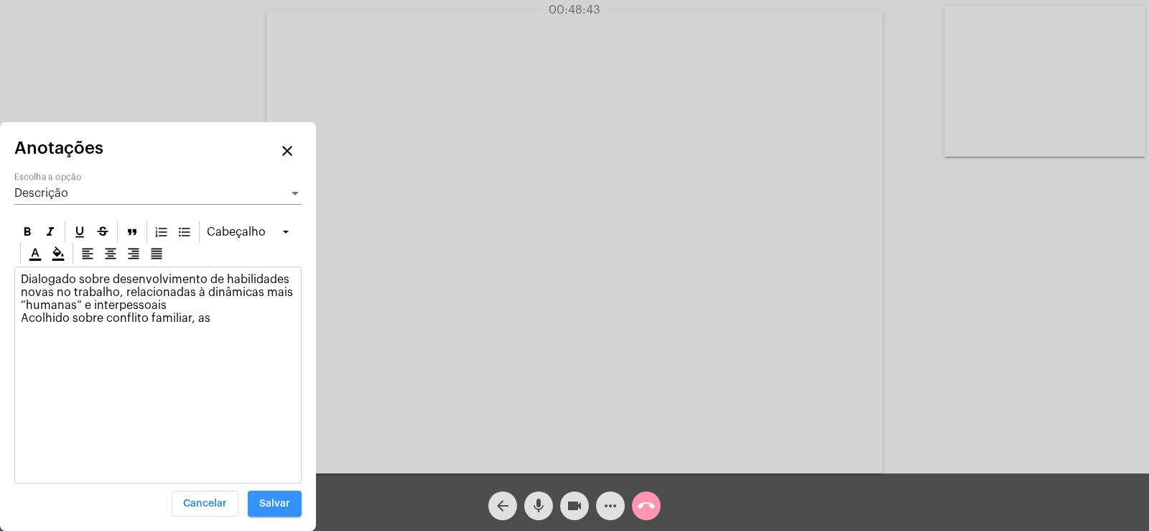
click at [266, 503] on span "Salvar" at bounding box center [274, 503] width 31 height 10
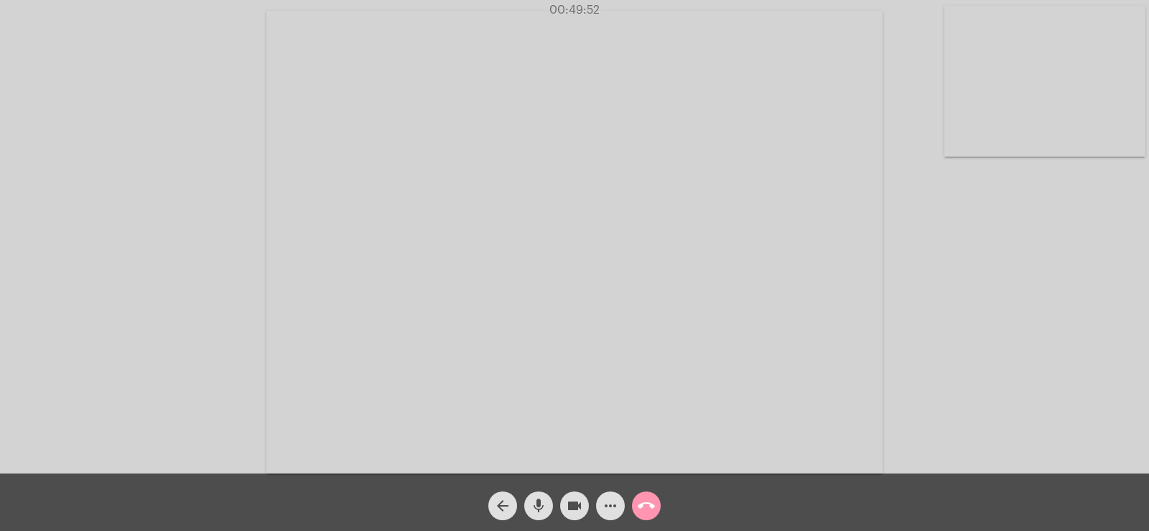
click at [601, 506] on button "more_horiz" at bounding box center [610, 505] width 29 height 29
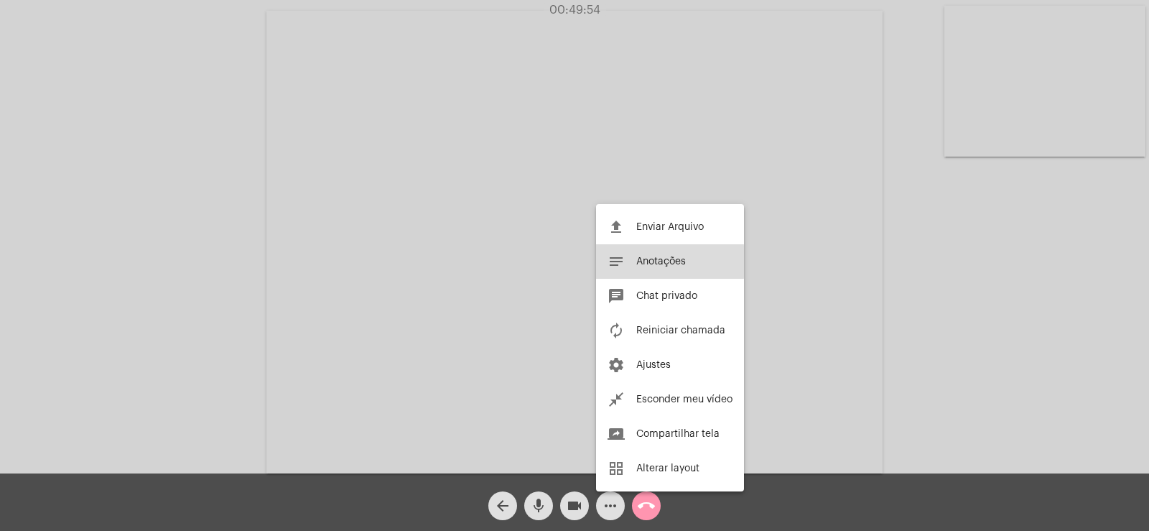
click at [651, 261] on span "Anotações" at bounding box center [661, 261] width 50 height 10
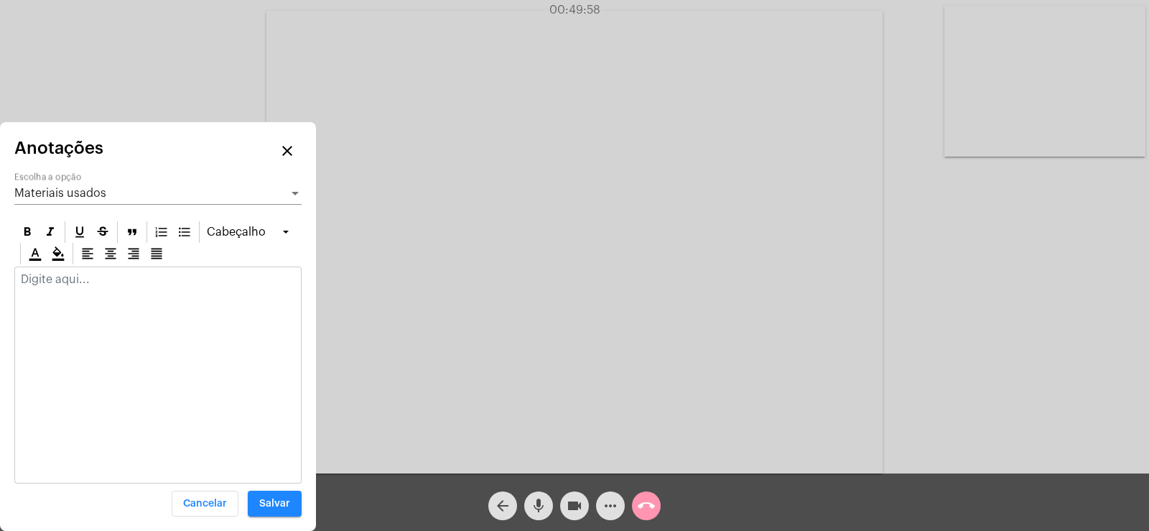
click at [87, 194] on span "Materiais usados" at bounding box center [60, 192] width 92 height 11
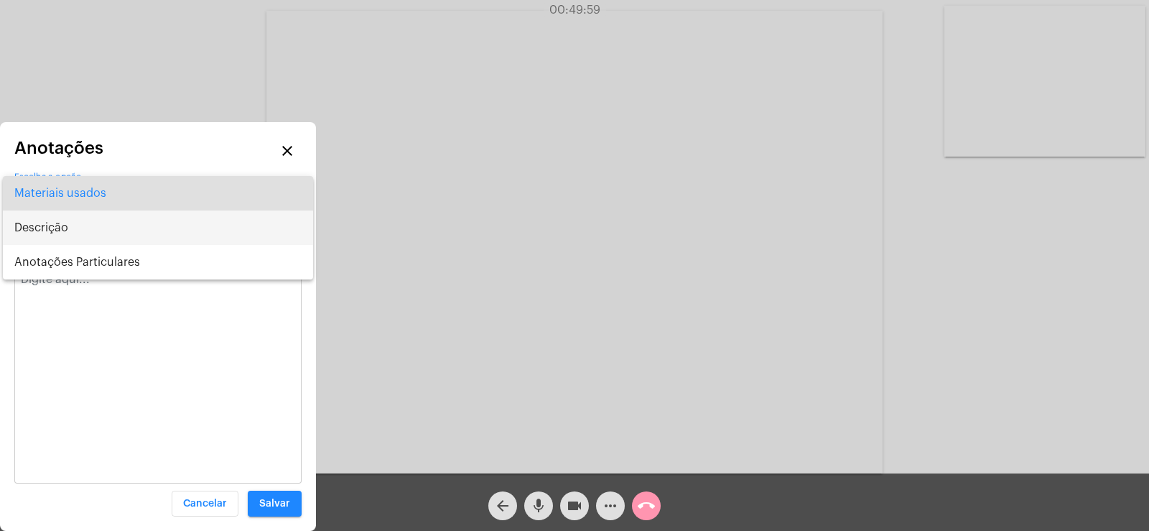
click at [63, 228] on span "Descrição" at bounding box center [157, 227] width 287 height 34
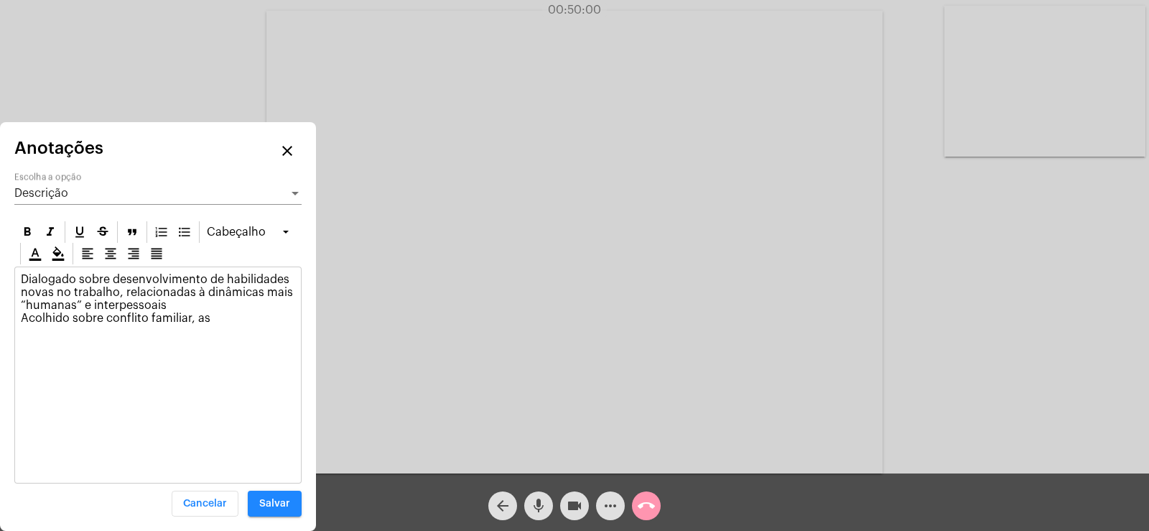
click at [235, 312] on p "Dialogado sobre desenvolvimento de habilidades novas no trabalho, relacionadas …" at bounding box center [158, 299] width 274 height 52
click at [287, 503] on span "Salvar" at bounding box center [274, 503] width 31 height 10
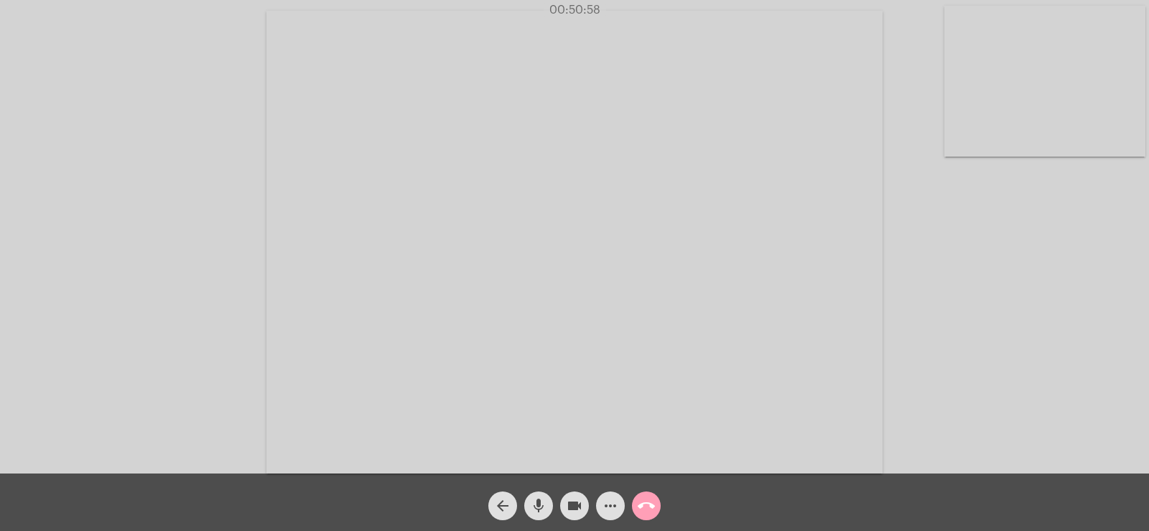
click at [656, 508] on button "call_end" at bounding box center [646, 505] width 29 height 29
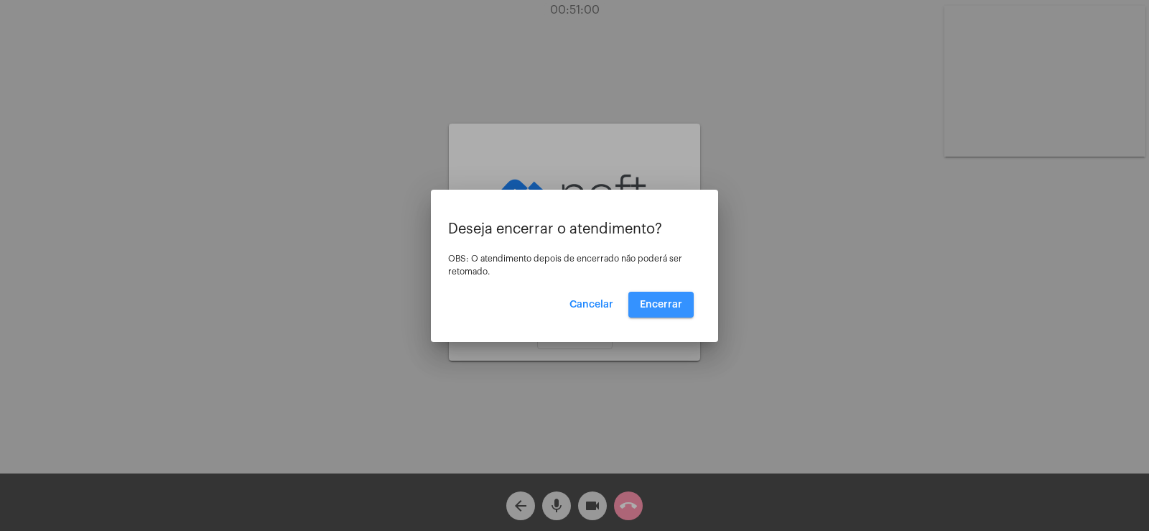
click at [665, 300] on span "Encerrar" at bounding box center [661, 304] width 42 height 10
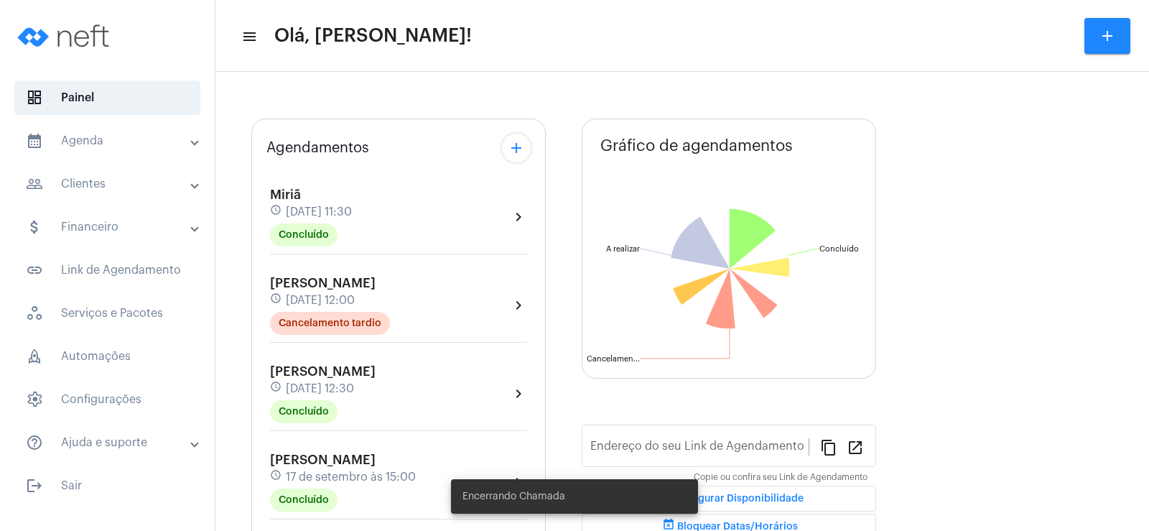
scroll to position [287, 0]
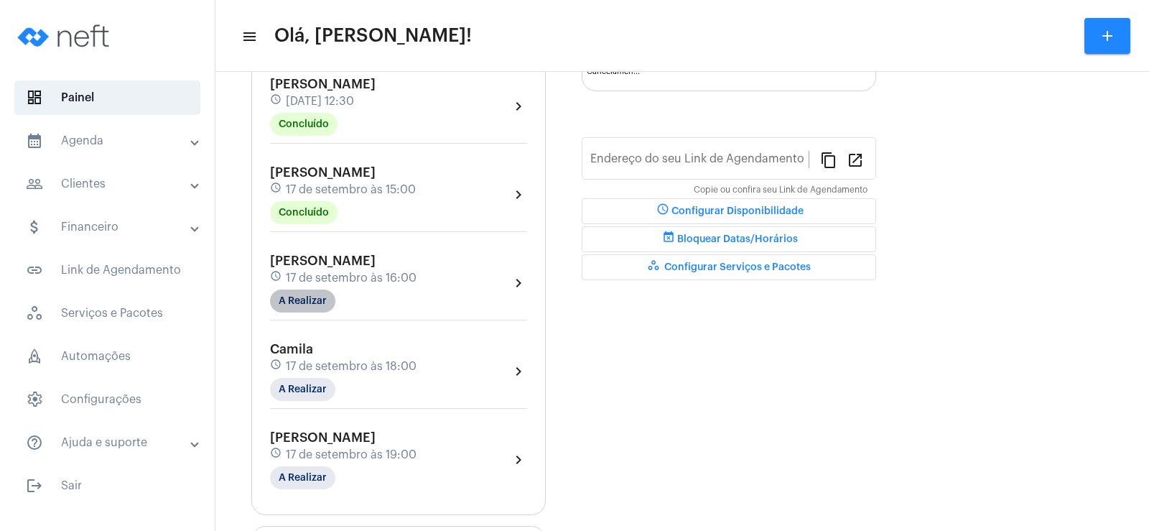
click at [300, 299] on mat-chip "A Realizar" at bounding box center [302, 300] width 65 height 23
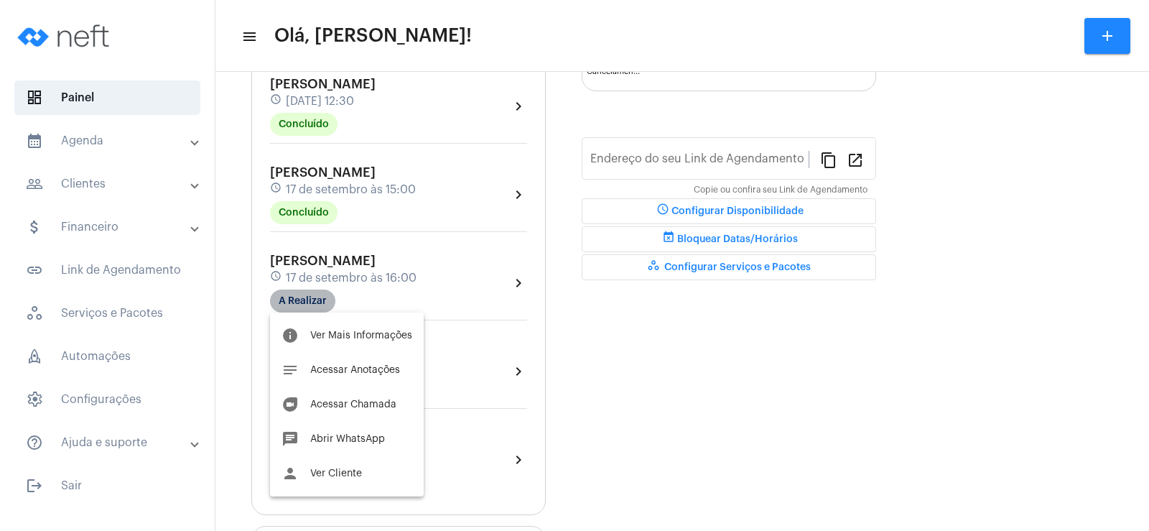
type input "[URL][DOMAIN_NAME]"
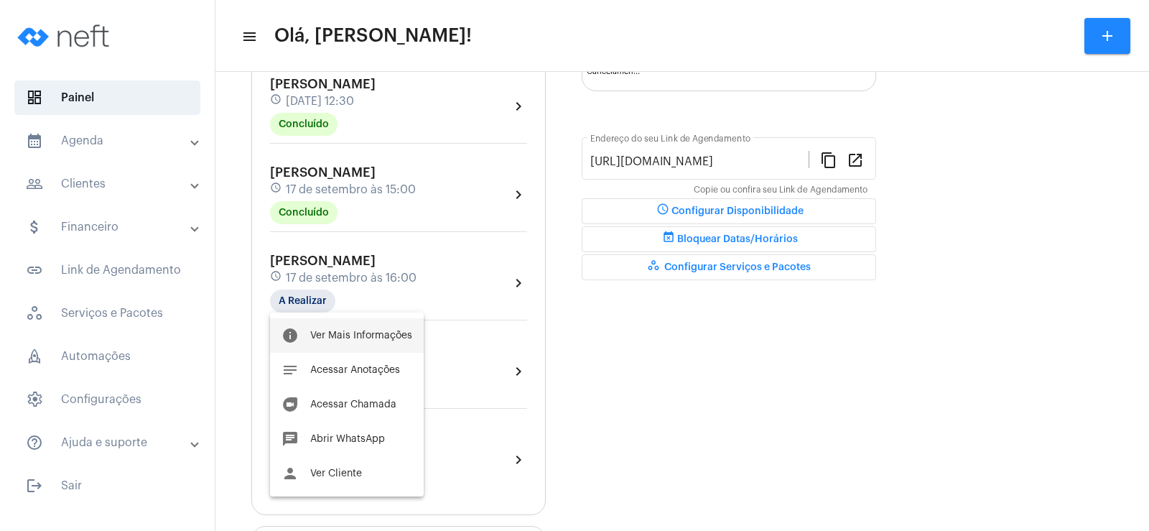
click at [322, 324] on button "info Ver Mais Informações" at bounding box center [347, 335] width 154 height 34
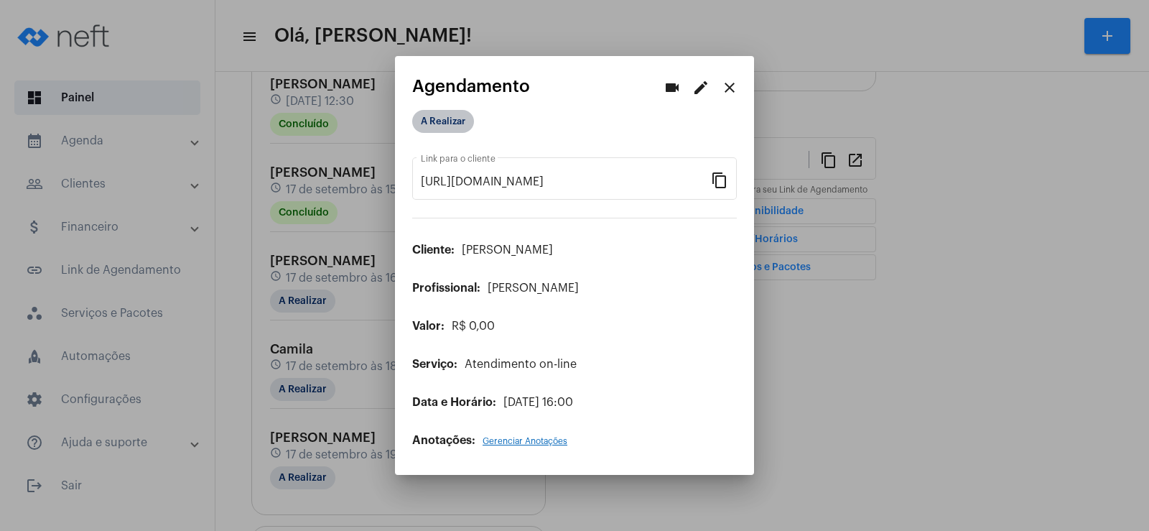
click at [461, 111] on mat-chip "A Realizar" at bounding box center [443, 121] width 62 height 23
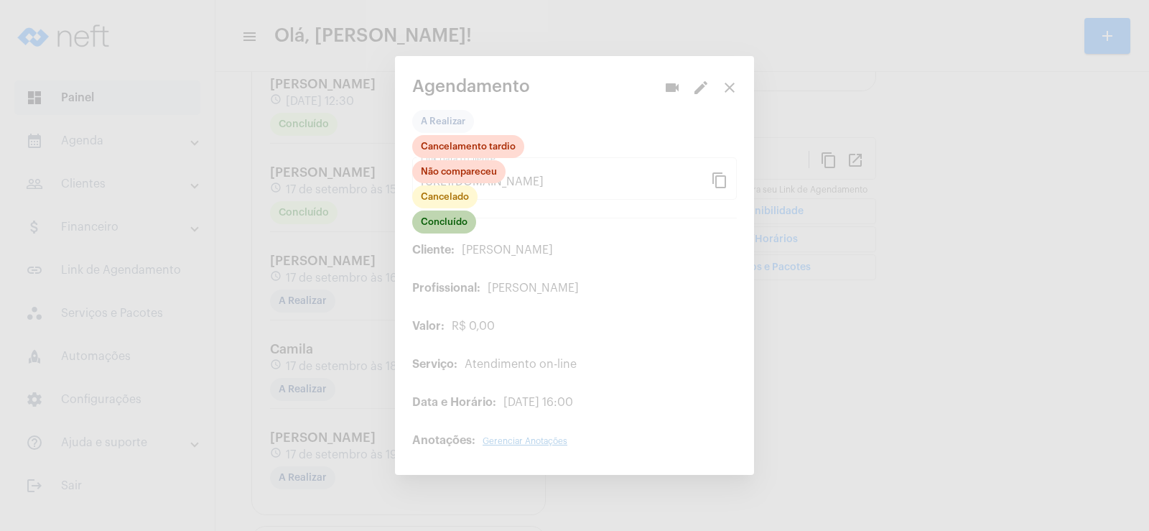
click at [438, 228] on mat-chip "Concluído" at bounding box center [444, 221] width 64 height 23
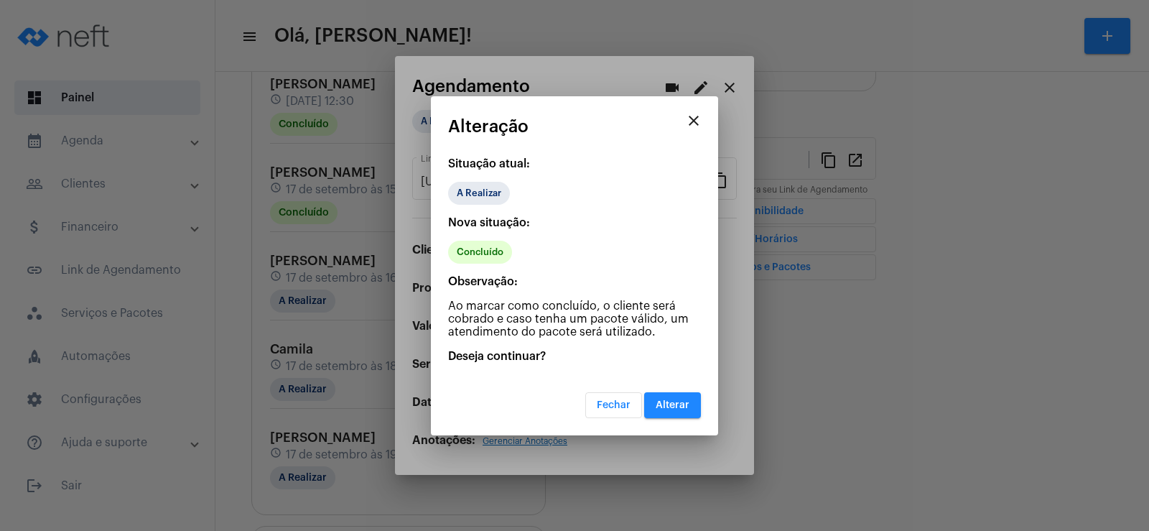
click at [688, 407] on span "Alterar" at bounding box center [673, 405] width 34 height 10
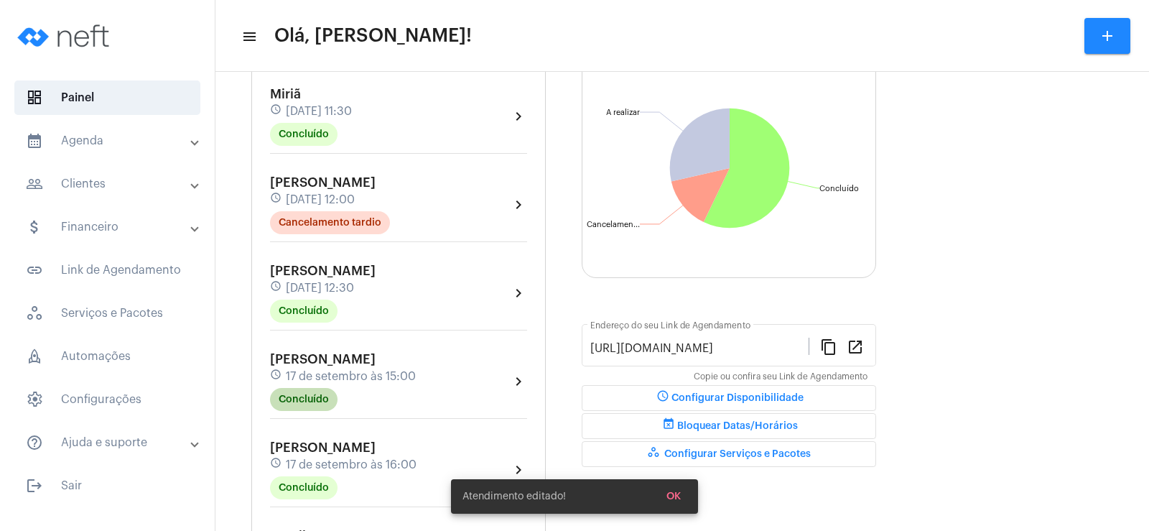
scroll to position [359, 0]
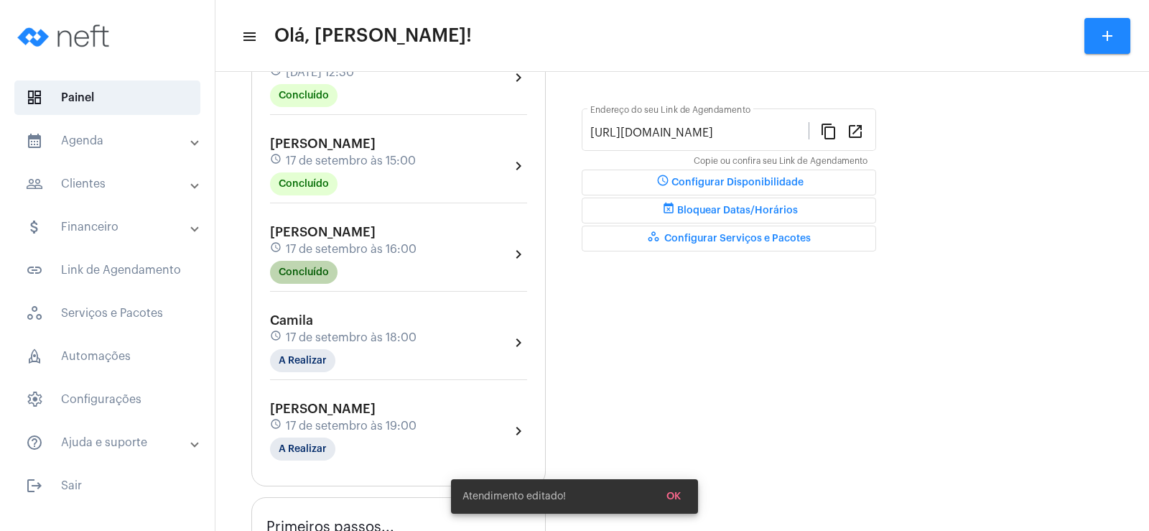
click at [299, 267] on mat-chip "Concluído" at bounding box center [304, 272] width 68 height 23
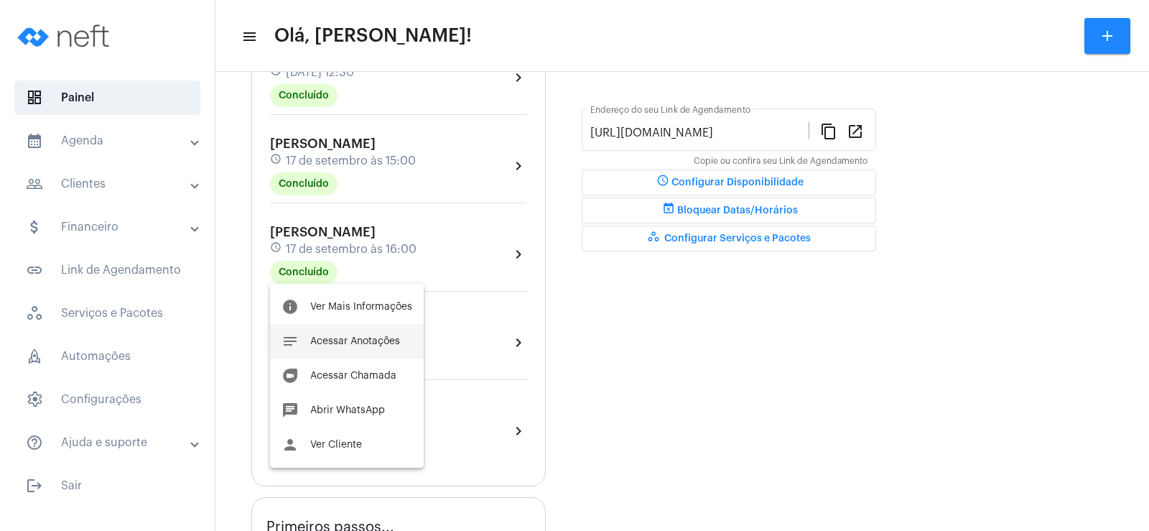
click at [370, 340] on span "Acessar Anotações" at bounding box center [355, 341] width 90 height 10
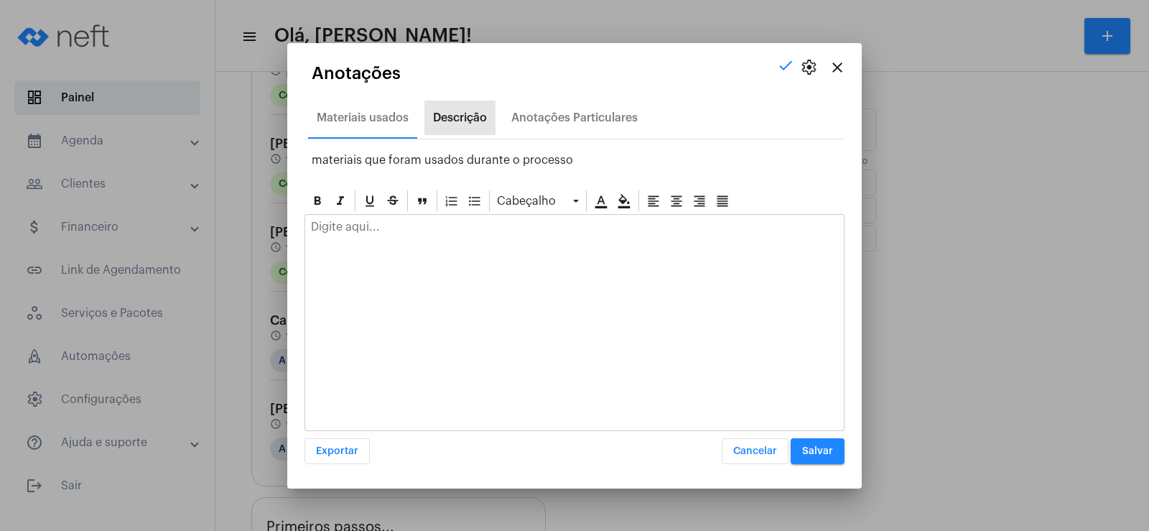
click at [461, 117] on div "Descrição" at bounding box center [460, 117] width 54 height 13
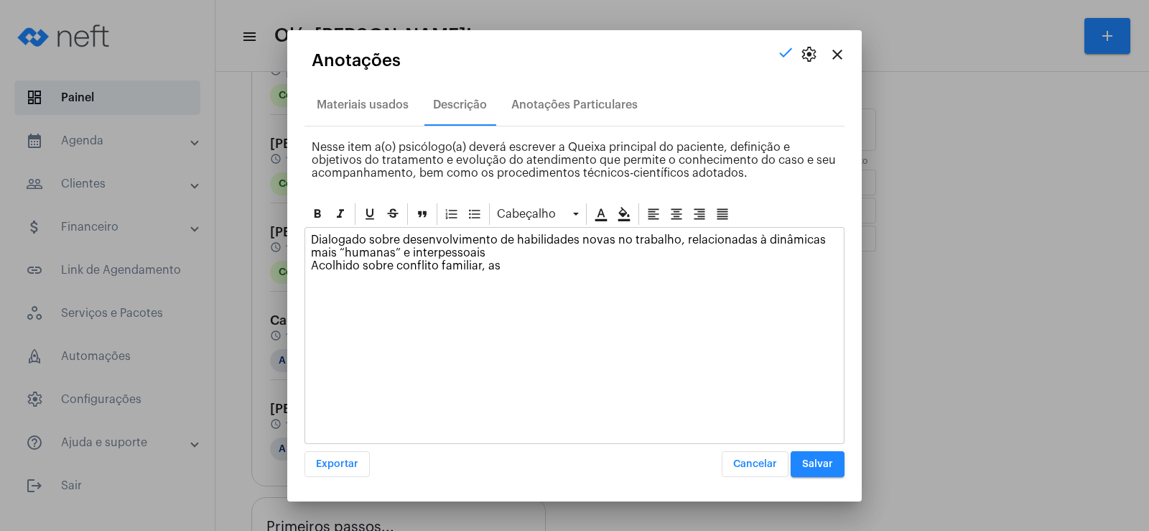
click at [526, 273] on div "Dialogado sobre desenvolvimento de habilidades novas no trabalho, relacionadas …" at bounding box center [574, 256] width 539 height 57
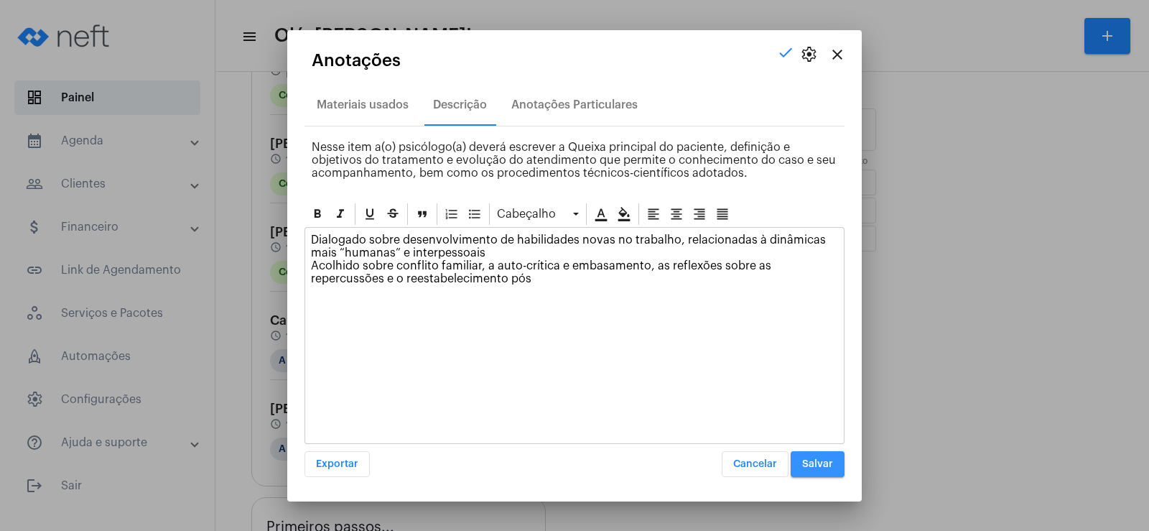
click at [805, 455] on button "Salvar" at bounding box center [818, 464] width 54 height 26
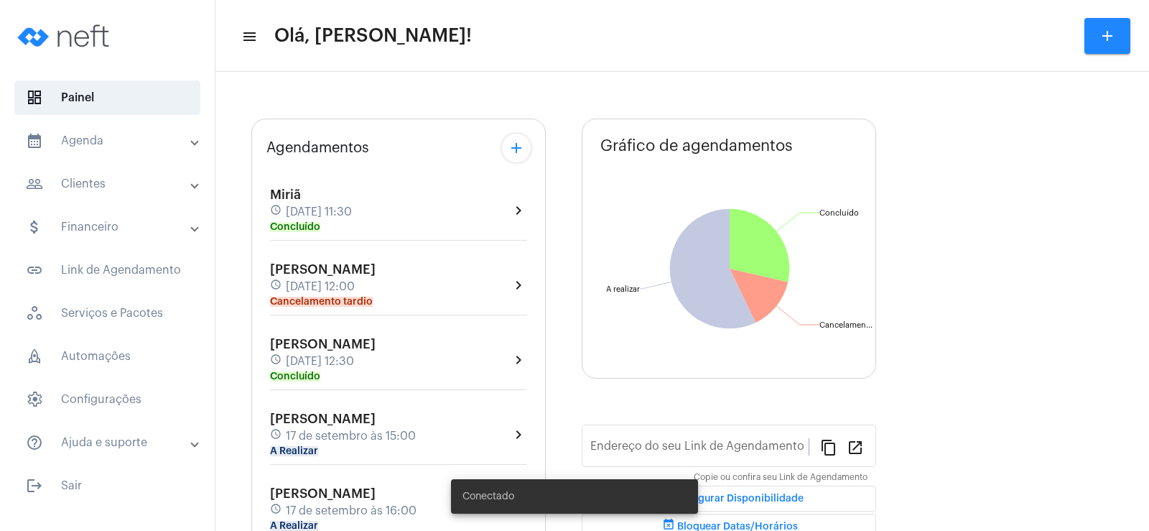
type input "[URL][DOMAIN_NAME]"
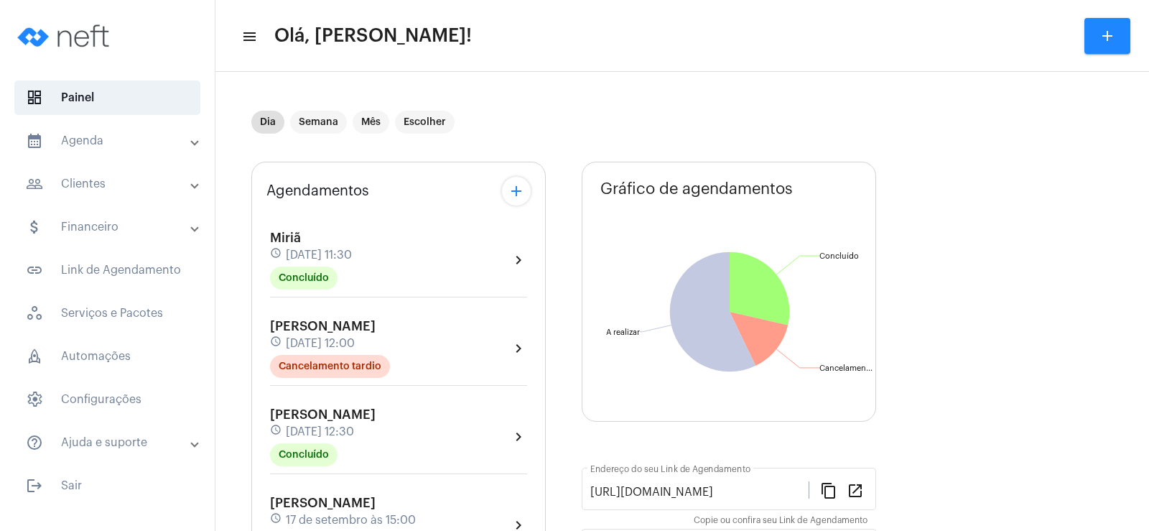
click at [88, 440] on mat-panel-title "help_outline Ajuda e suporte" at bounding box center [109, 442] width 166 height 17
